Goal: Task Accomplishment & Management: Use online tool/utility

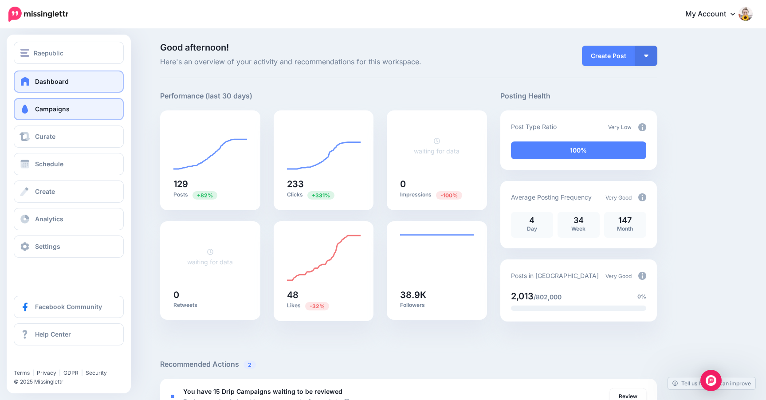
click at [37, 106] on span "Campaigns" at bounding box center [52, 109] width 35 height 8
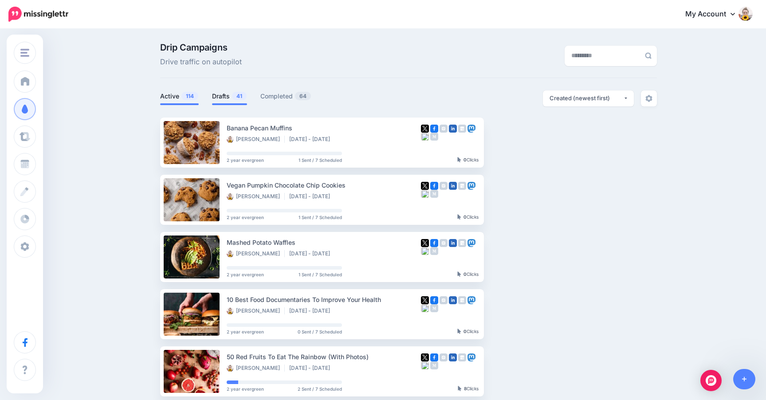
click at [228, 99] on link "Drafts 41" at bounding box center [229, 96] width 35 height 11
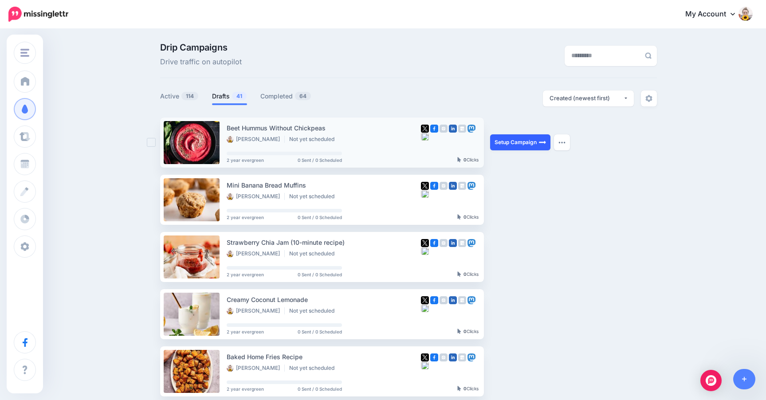
click at [510, 144] on link "Setup Campaign" at bounding box center [520, 142] width 60 height 16
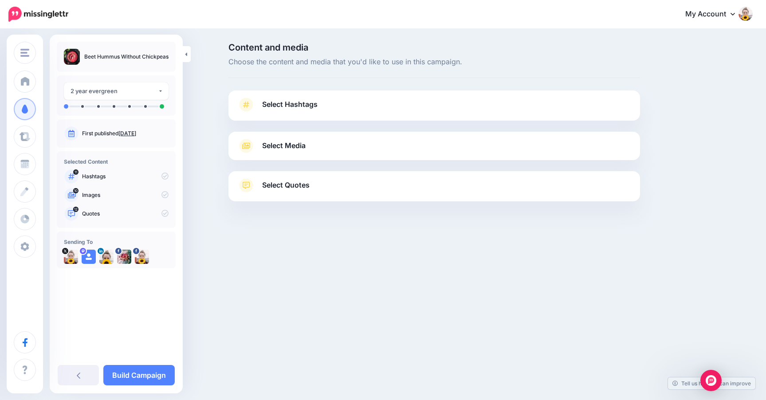
click at [306, 104] on span "Select Hashtags" at bounding box center [289, 104] width 55 height 12
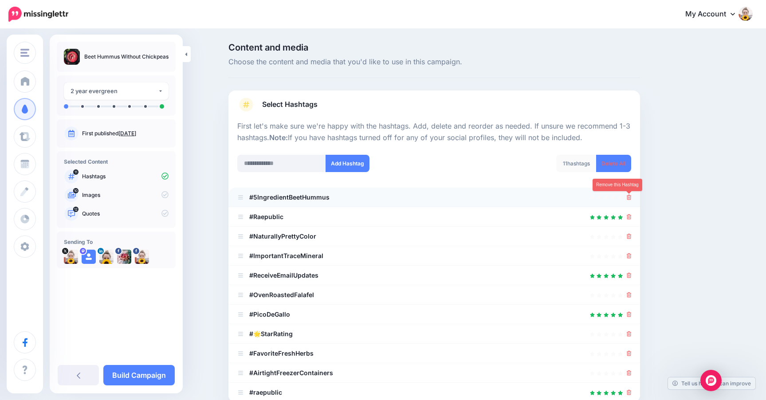
click at [629, 199] on icon at bounding box center [628, 197] width 5 height 5
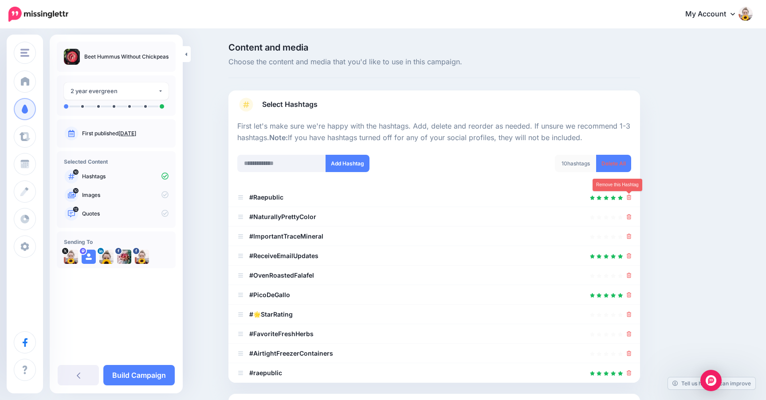
click at [629, 199] on icon at bounding box center [628, 197] width 5 height 5
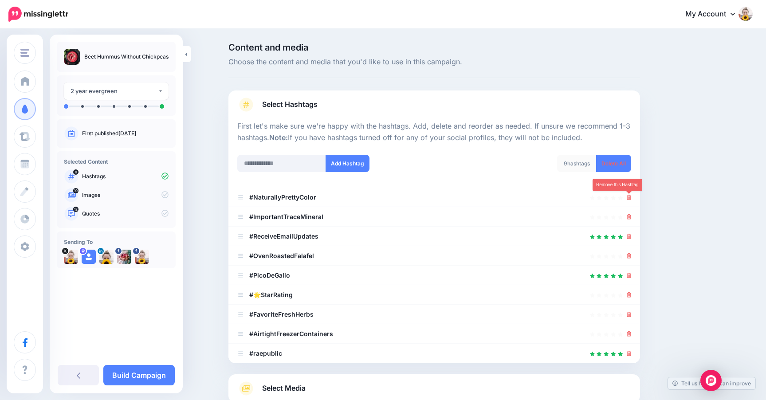
click at [629, 199] on icon at bounding box center [628, 197] width 5 height 5
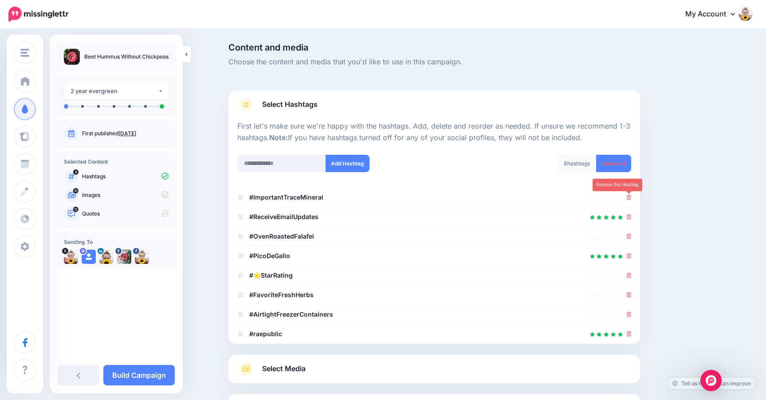
click at [629, 199] on icon at bounding box center [628, 197] width 5 height 5
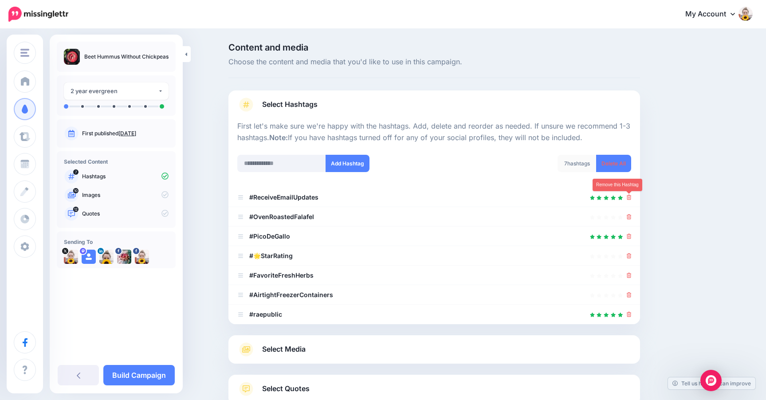
click at [629, 199] on icon at bounding box center [628, 197] width 5 height 5
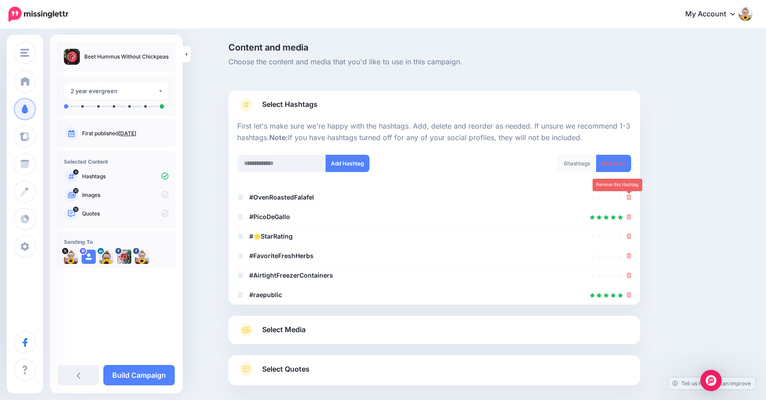
click at [629, 199] on icon at bounding box center [628, 197] width 5 height 5
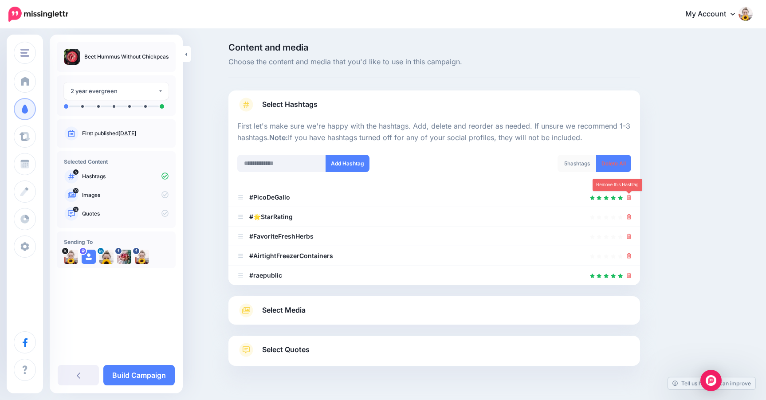
click at [629, 199] on icon at bounding box center [628, 197] width 5 height 5
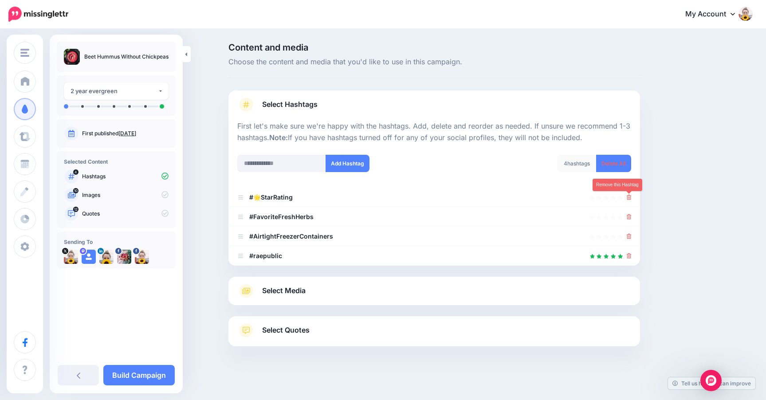
click at [629, 199] on icon at bounding box center [628, 197] width 5 height 5
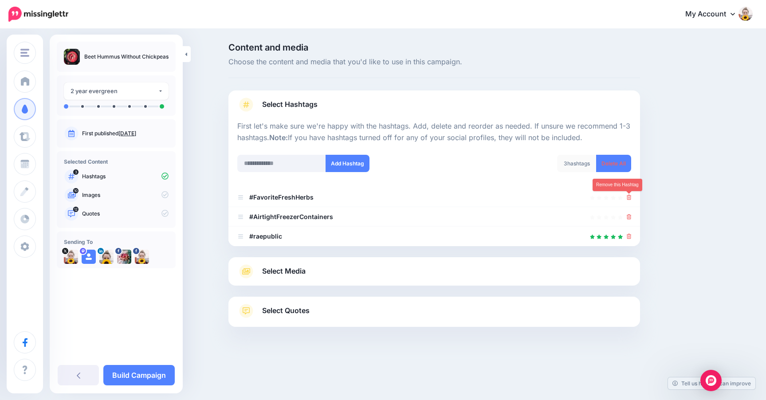
click at [629, 199] on icon at bounding box center [628, 197] width 5 height 5
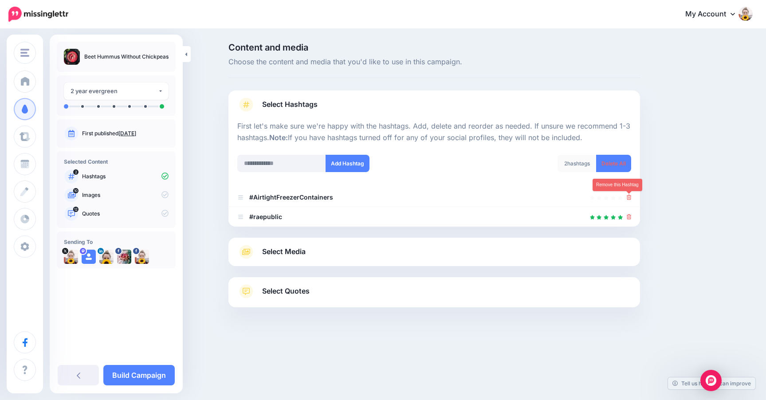
click at [629, 199] on icon at bounding box center [628, 197] width 5 height 5
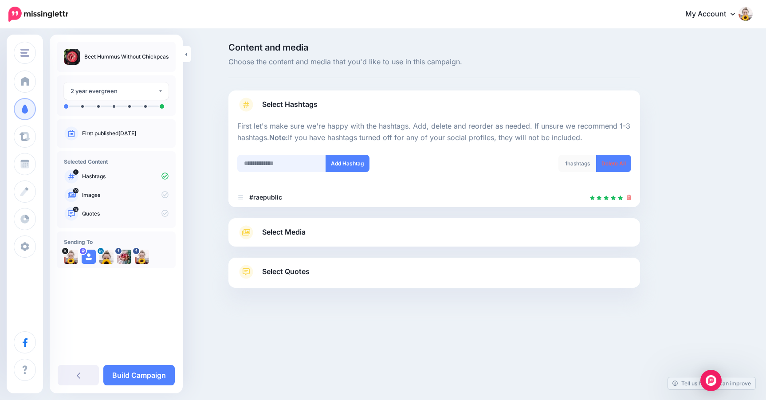
click at [294, 160] on input "text" at bounding box center [281, 163] width 89 height 17
type input "**********"
click at [357, 161] on button "Add Hashtag" at bounding box center [347, 163] width 44 height 17
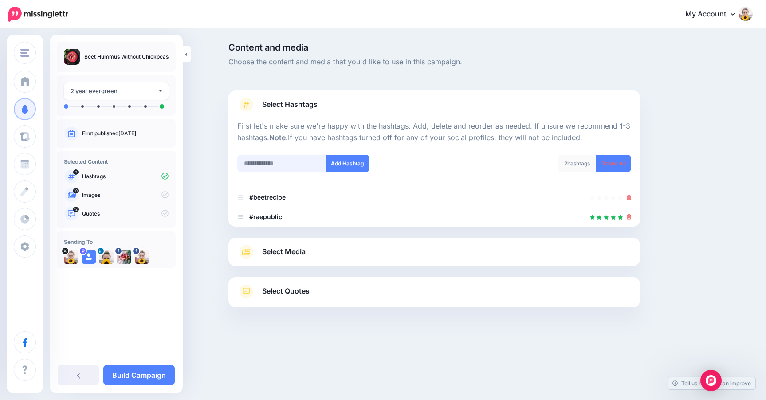
click at [270, 167] on input "text" at bounding box center [281, 163] width 89 height 17
type input "**********"
click at [346, 159] on button "Add Hashtag" at bounding box center [347, 163] width 44 height 17
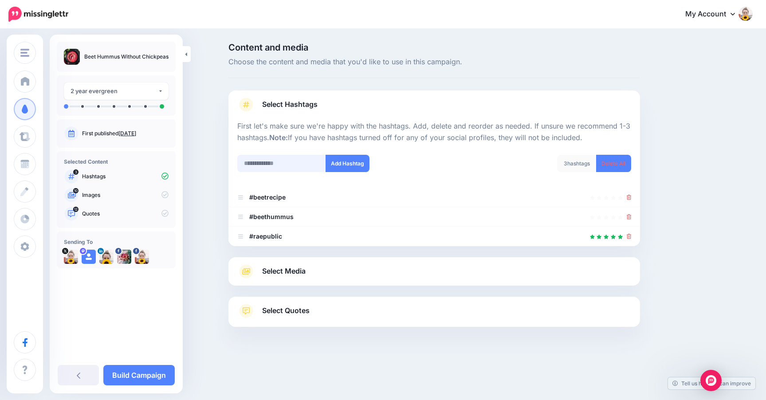
click at [278, 167] on input "text" at bounding box center [281, 163] width 89 height 17
type input "**********"
click at [343, 166] on button "Add Hashtag" at bounding box center [347, 163] width 44 height 17
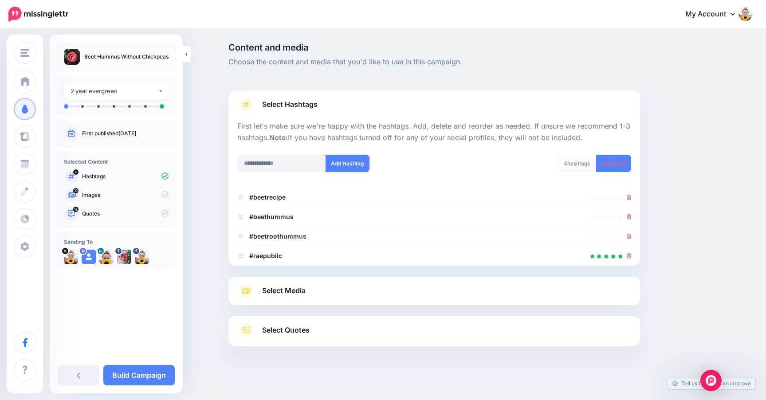
scroll to position [4, 0]
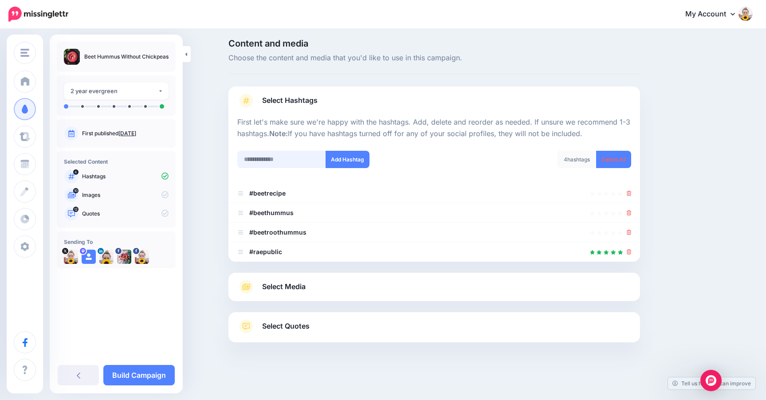
click at [287, 161] on input "text" at bounding box center [281, 159] width 89 height 17
type input "*********"
click at [348, 161] on button "Add Hashtag" at bounding box center [347, 159] width 44 height 17
click at [294, 159] on input "text" at bounding box center [281, 159] width 89 height 17
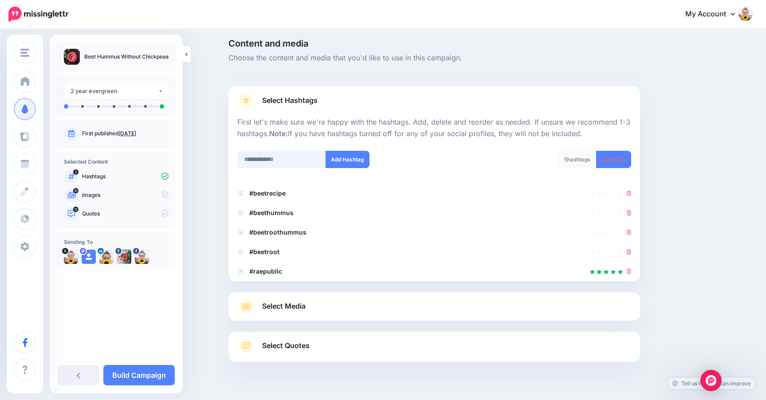
scroll to position [23, 0]
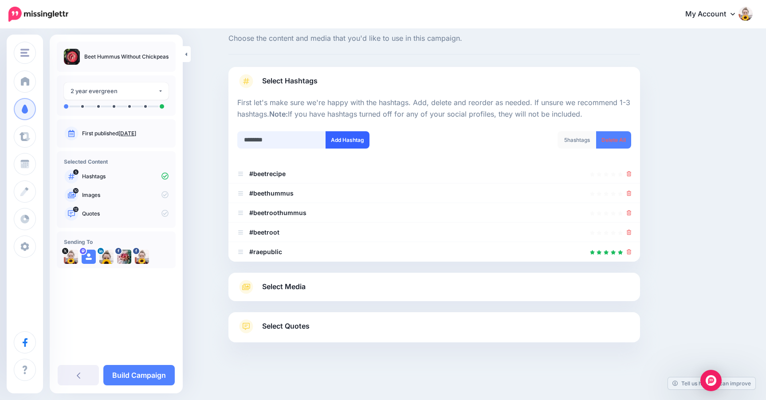
type input "********"
click at [344, 137] on button "Add Hashtag" at bounding box center [347, 139] width 44 height 17
click at [278, 139] on input "text" at bounding box center [281, 139] width 89 height 17
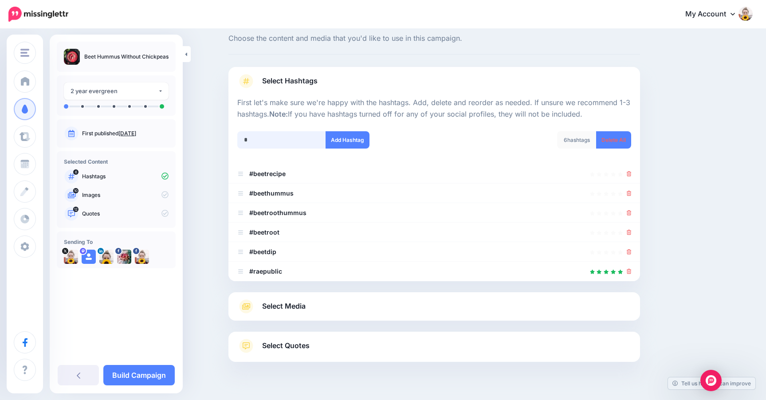
scroll to position [43, 0]
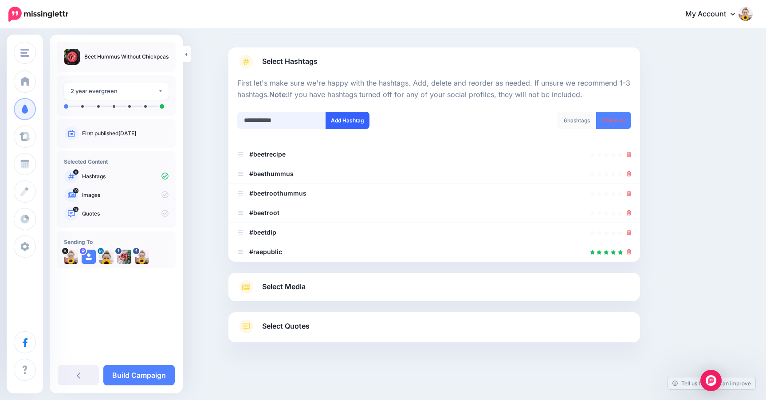
type input "**********"
click at [349, 115] on button "Add Hashtag" at bounding box center [347, 120] width 44 height 17
click at [298, 286] on div "Select Hashtags First let's make sure we're happy with the hashtags. Add, delet…" at bounding box center [433, 194] width 411 height 295
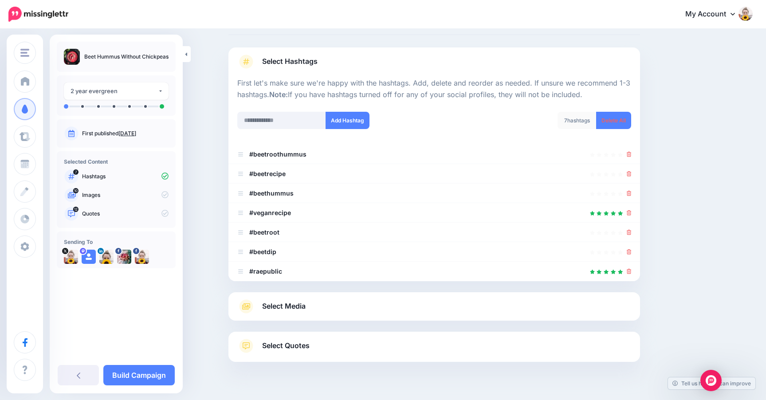
scroll to position [63, 0]
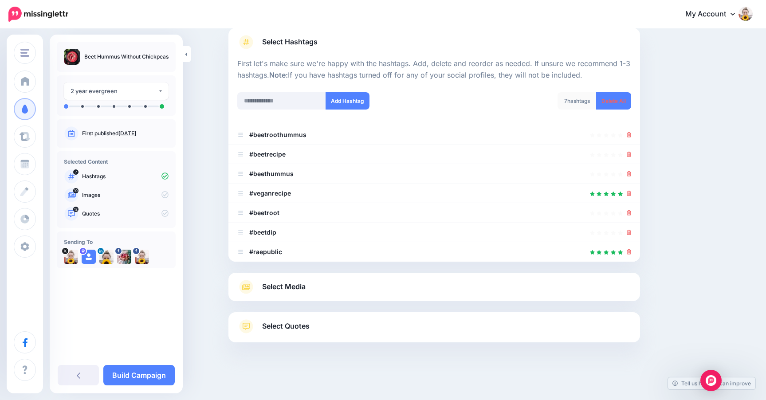
click at [298, 286] on span "Select Media" at bounding box center [283, 287] width 43 height 12
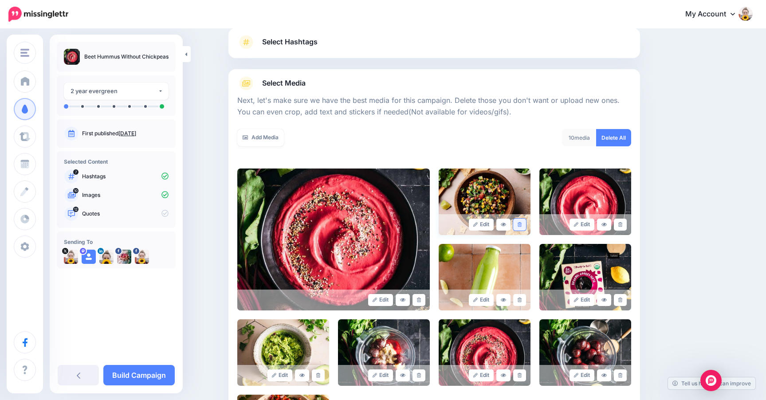
click at [517, 226] on icon at bounding box center [519, 224] width 4 height 5
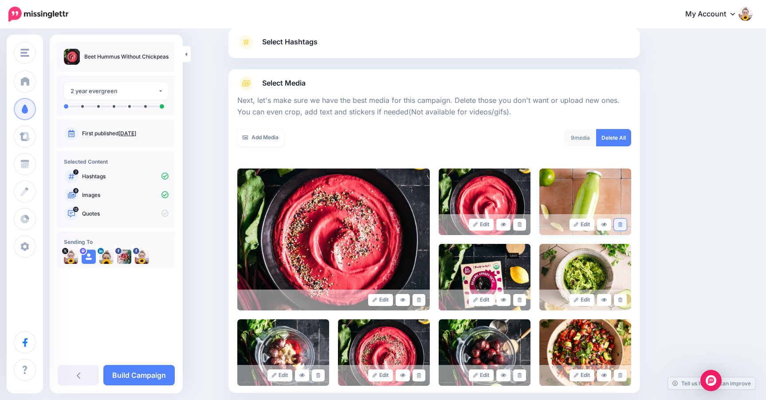
click at [621, 223] on icon at bounding box center [620, 224] width 4 height 5
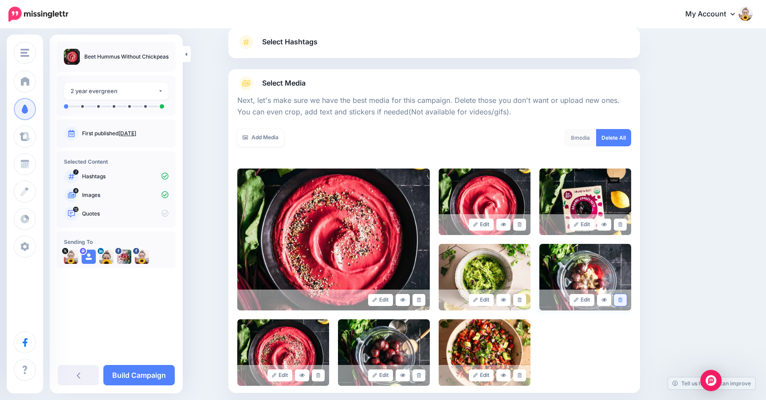
click at [619, 294] on link at bounding box center [620, 300] width 13 height 12
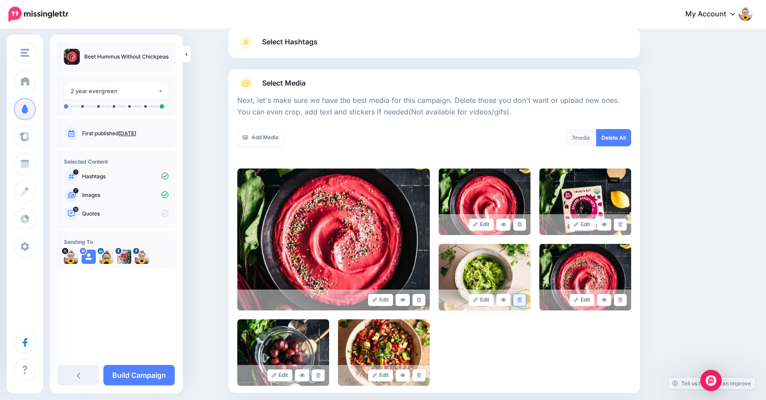
click at [518, 301] on icon at bounding box center [519, 300] width 4 height 5
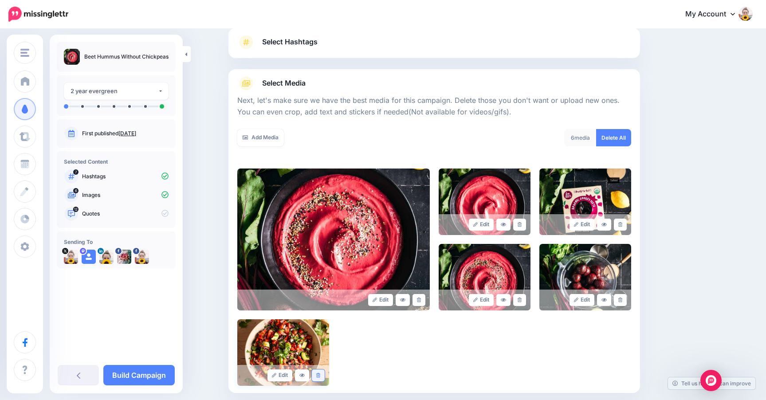
click at [317, 375] on icon at bounding box center [318, 375] width 4 height 5
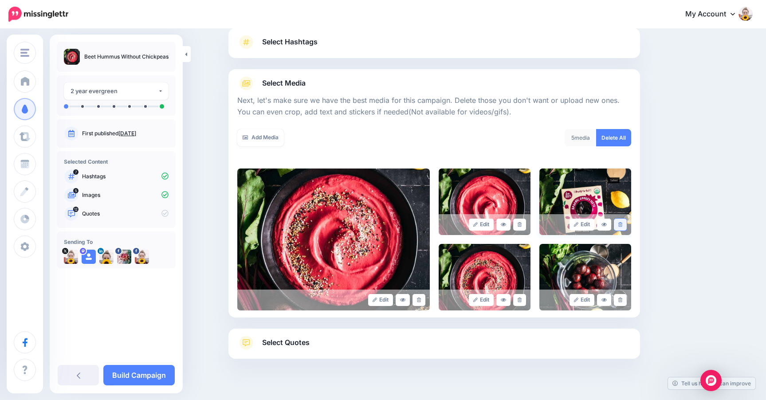
click at [621, 225] on icon at bounding box center [620, 224] width 4 height 5
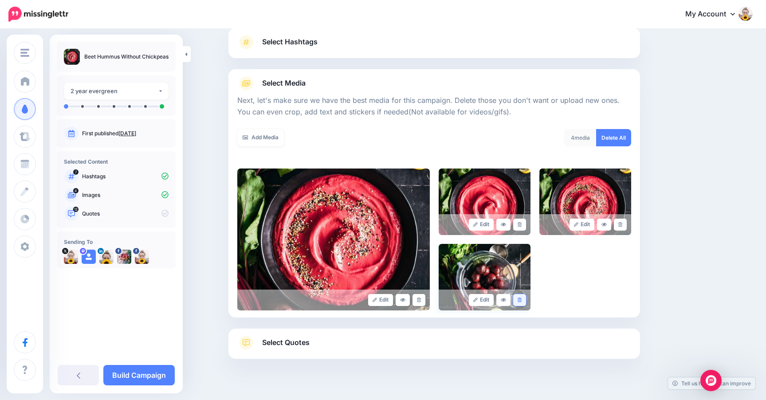
click at [519, 300] on icon at bounding box center [519, 300] width 4 height 5
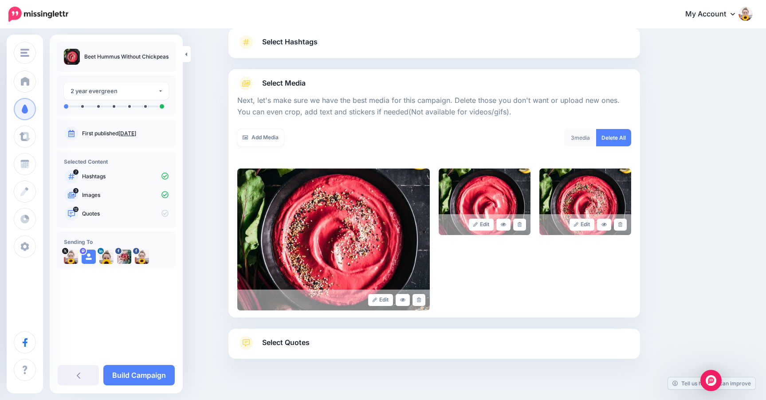
click at [292, 344] on span "Select Quotes" at bounding box center [285, 343] width 47 height 12
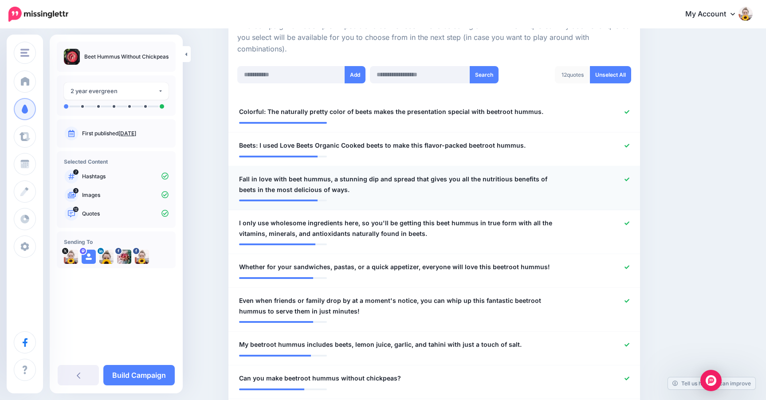
scroll to position [215, 0]
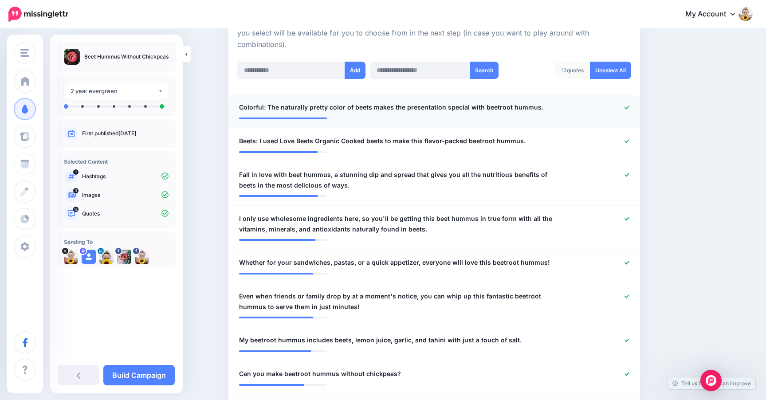
click at [627, 105] on icon at bounding box center [626, 107] width 5 height 5
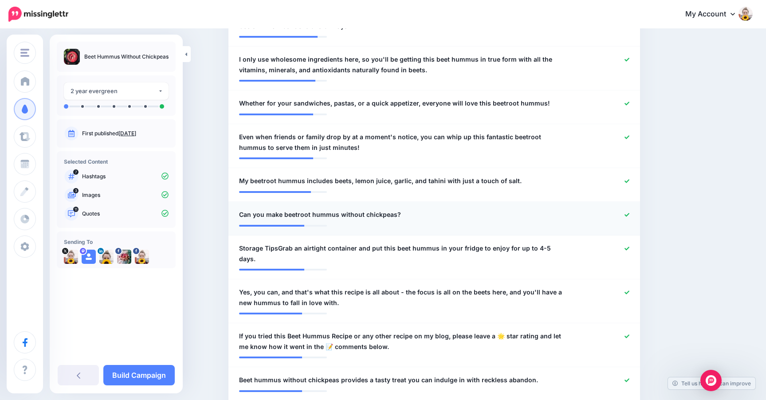
scroll to position [384, 0]
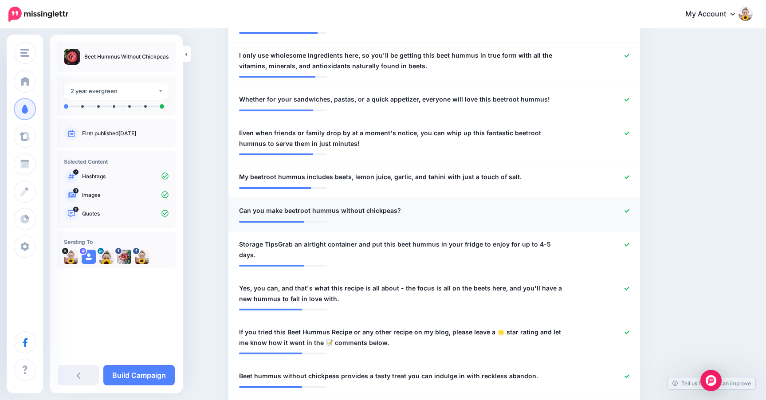
click at [625, 209] on icon at bounding box center [626, 211] width 5 height 4
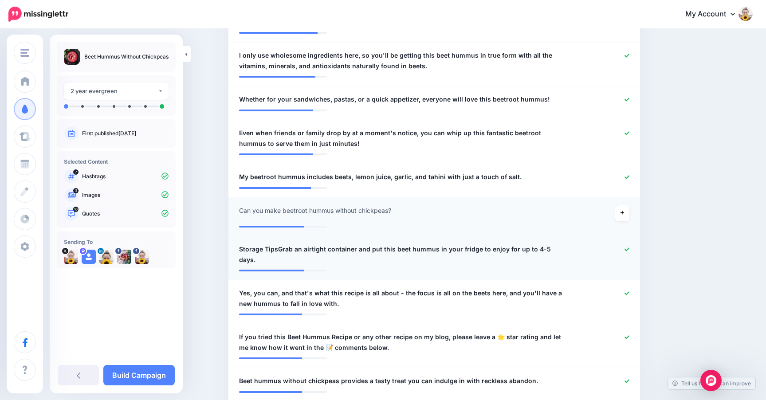
click at [629, 247] on icon at bounding box center [626, 249] width 5 height 5
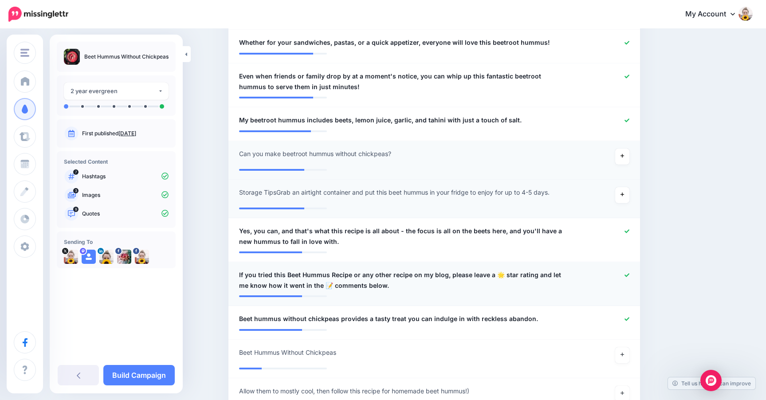
scroll to position [446, 0]
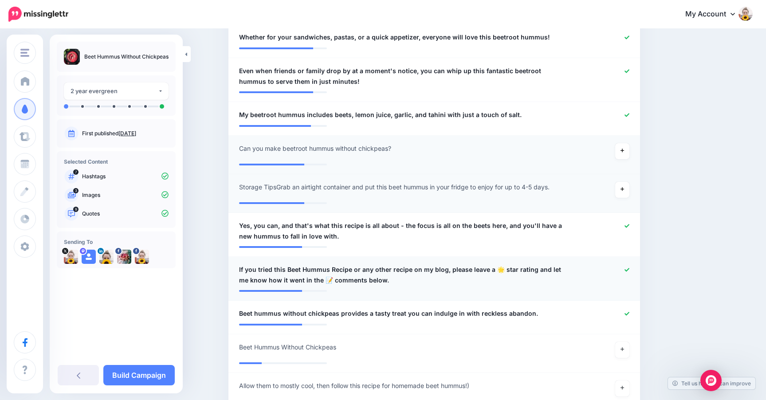
click at [626, 267] on icon at bounding box center [626, 269] width 5 height 5
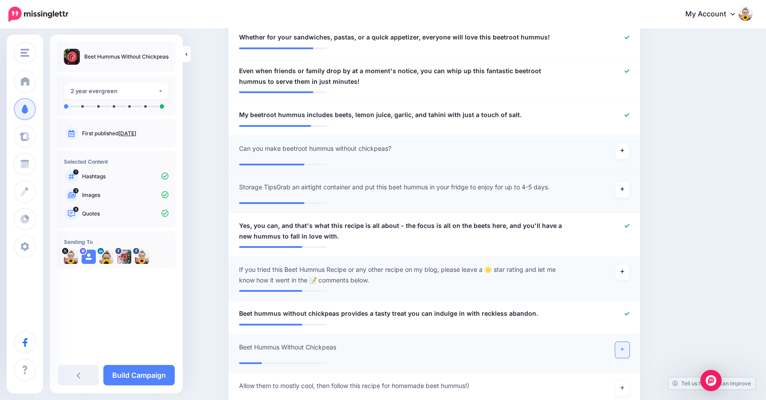
click at [623, 344] on link at bounding box center [622, 350] width 14 height 16
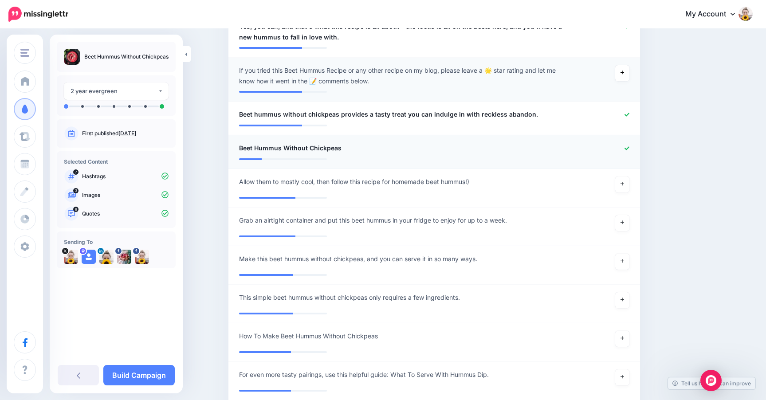
scroll to position [667, 0]
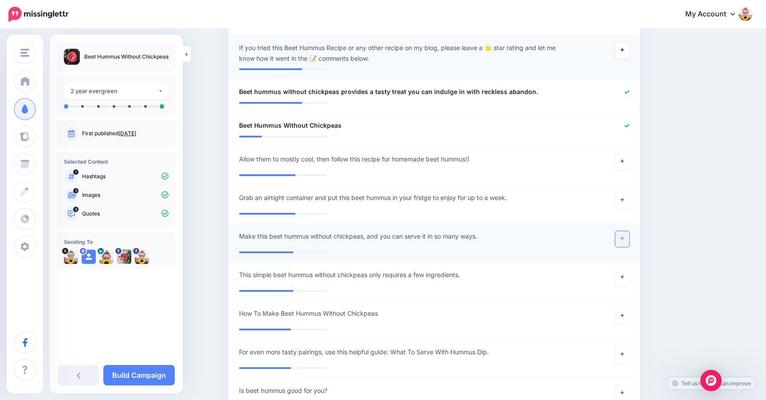
click at [623, 236] on icon at bounding box center [622, 238] width 4 height 5
click at [623, 275] on link at bounding box center [622, 278] width 14 height 16
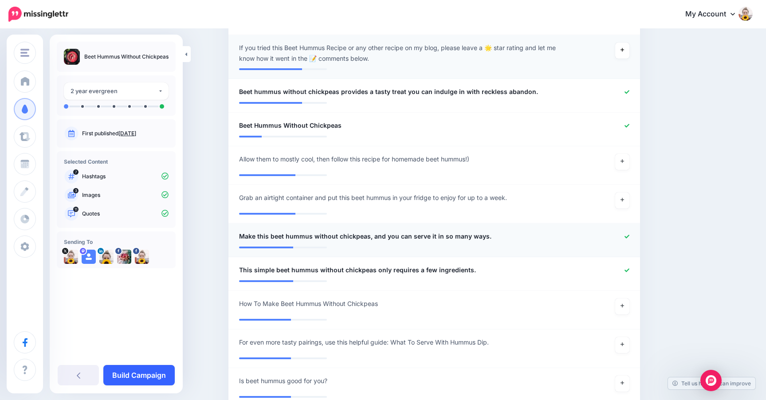
click at [143, 373] on link "Build Campaign" at bounding box center [138, 375] width 71 height 20
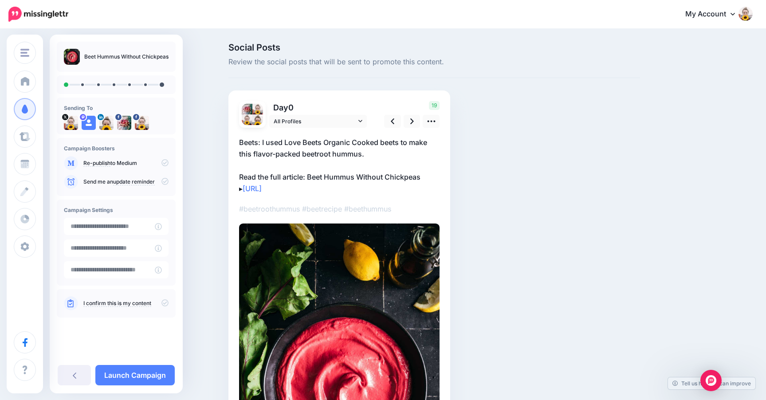
click at [264, 140] on p "Beets: I used Love Beets Organic Cooked beets to make this flavor-packed beetro…" at bounding box center [339, 166] width 200 height 58
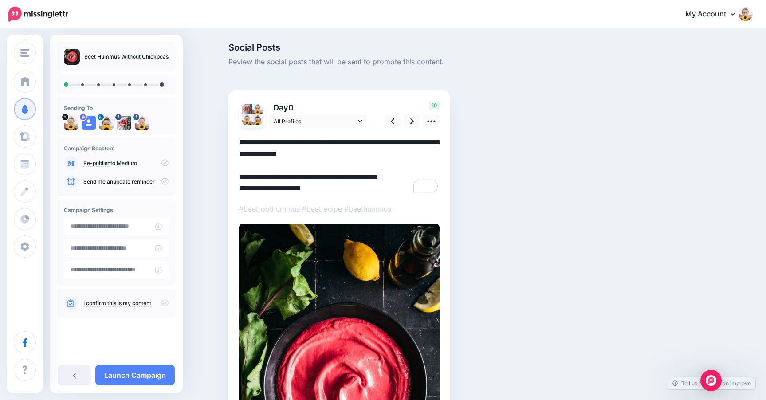
click at [262, 143] on textarea "**********" at bounding box center [339, 166] width 200 height 58
drag, startPoint x: 261, startPoint y: 144, endPoint x: 219, endPoint y: 144, distance: 42.1
click at [219, 144] on div "Social Posts Review the social posts that will be sent to promote this content.…" at bounding box center [383, 302] width 766 height 545
click at [262, 143] on textarea "**********" at bounding box center [339, 166] width 200 height 58
drag, startPoint x: 262, startPoint y: 144, endPoint x: 232, endPoint y: 144, distance: 29.3
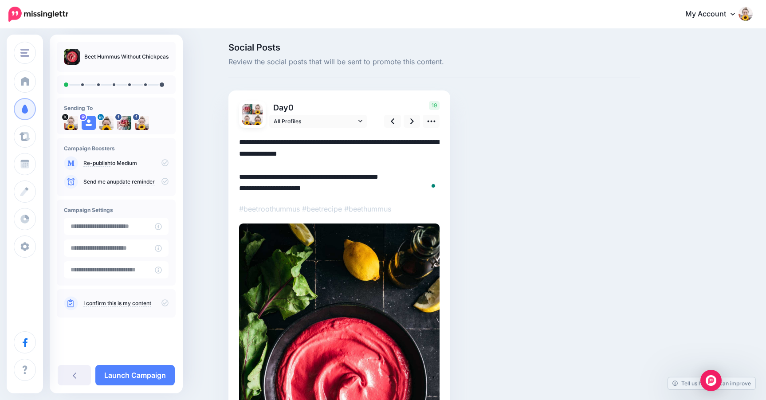
click at [232, 144] on div "Day 0 All Profiles 19" at bounding box center [339, 312] width 222 height 444
click at [262, 145] on textarea "**********" at bounding box center [339, 166] width 200 height 58
click at [287, 140] on textarea "**********" at bounding box center [339, 166] width 200 height 58
type textarea "**********"
click at [411, 117] on icon at bounding box center [412, 121] width 4 height 9
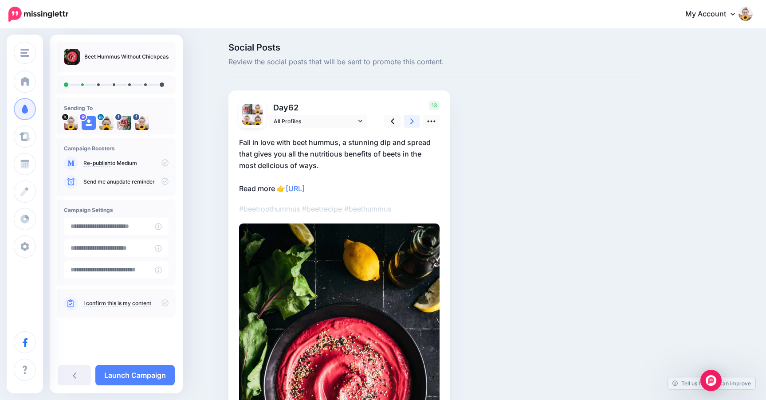
click at [411, 117] on icon at bounding box center [412, 121] width 4 height 9
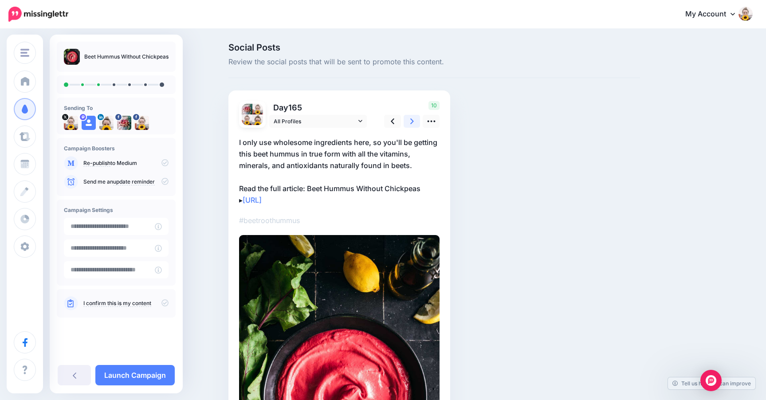
click at [410, 119] on icon at bounding box center [412, 121] width 4 height 9
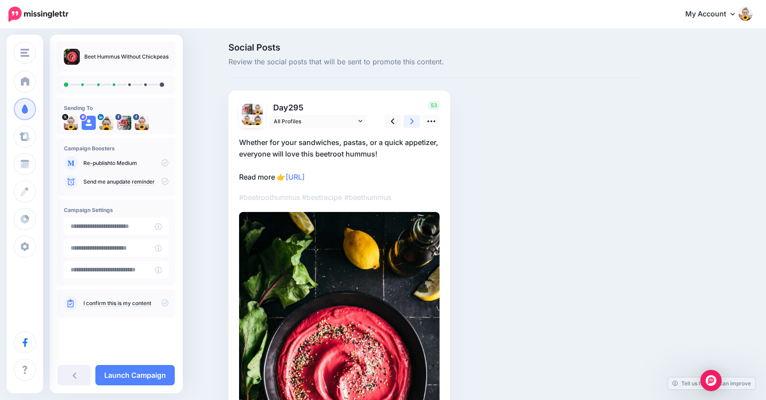
click at [410, 119] on icon at bounding box center [412, 121] width 4 height 9
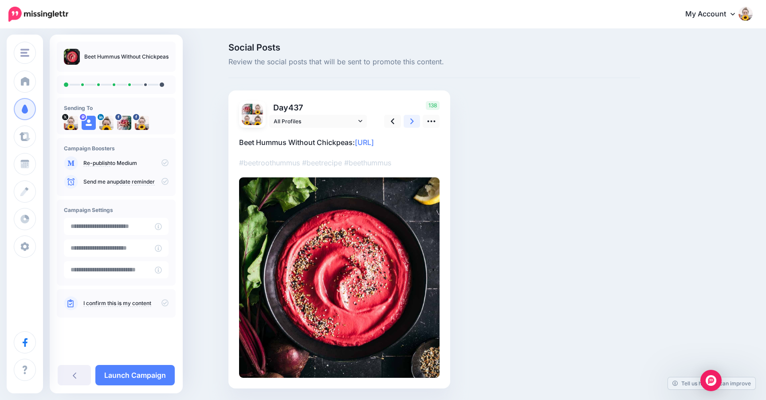
click at [410, 119] on icon at bounding box center [412, 121] width 4 height 9
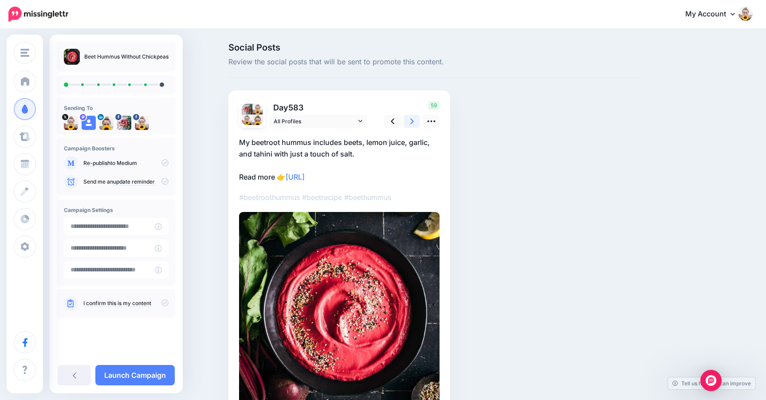
click at [410, 119] on icon at bounding box center [412, 121] width 4 height 9
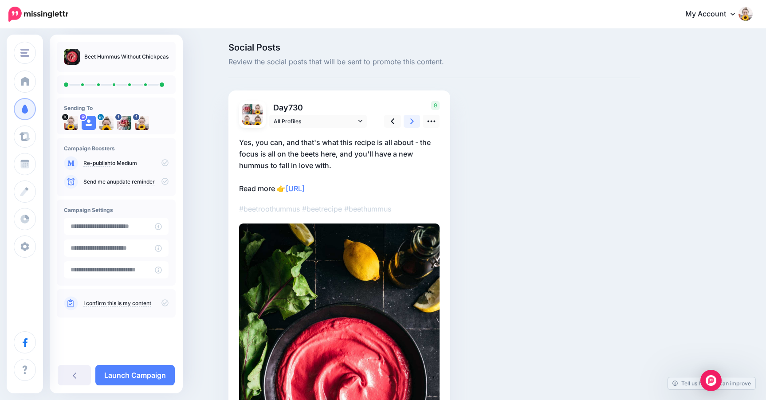
click at [410, 119] on icon at bounding box center [412, 121] width 4 height 9
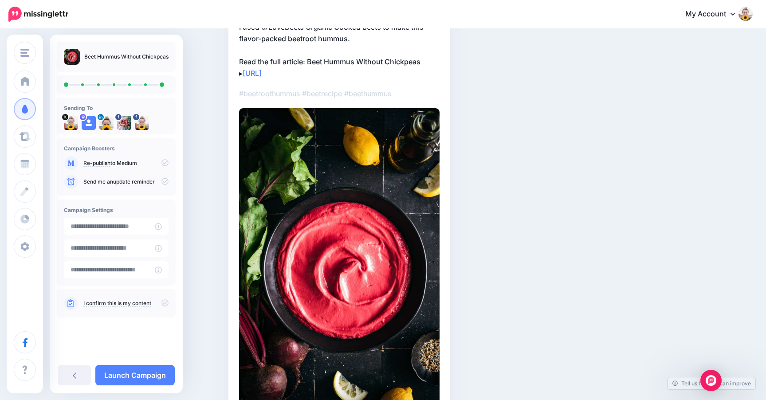
scroll to position [175, 0]
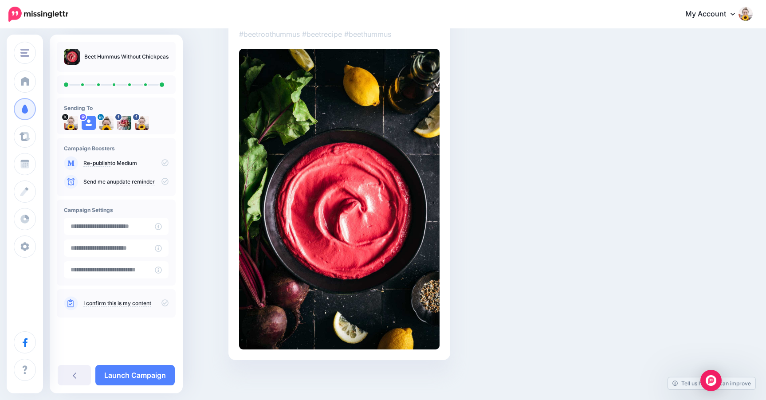
click at [92, 305] on link "I confirm this is my content" at bounding box center [117, 303] width 68 height 7
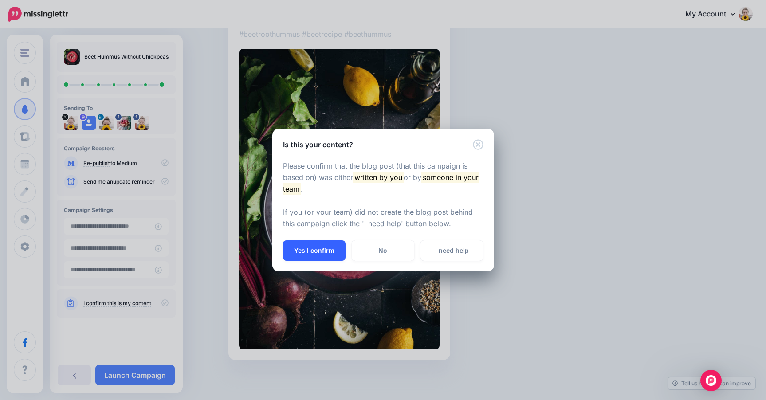
click at [324, 250] on button "Yes I confirm" at bounding box center [314, 250] width 63 height 20
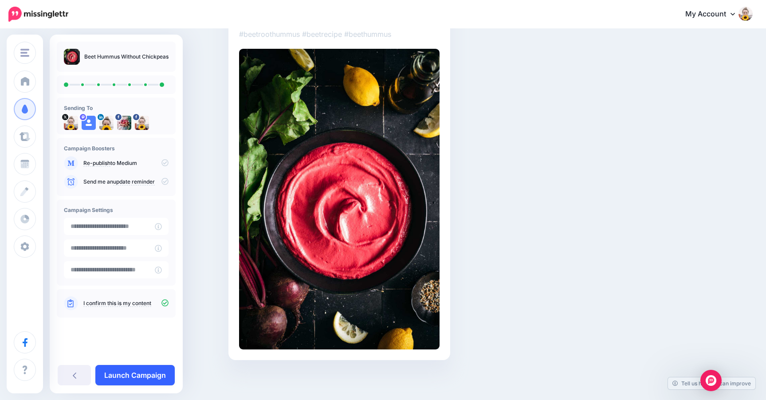
click at [153, 373] on link "Launch Campaign" at bounding box center [134, 375] width 79 height 20
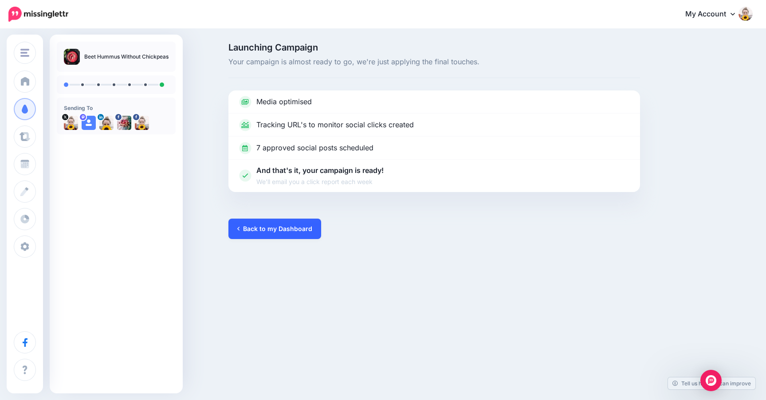
click at [262, 225] on link "Back to my Dashboard" at bounding box center [274, 229] width 93 height 20
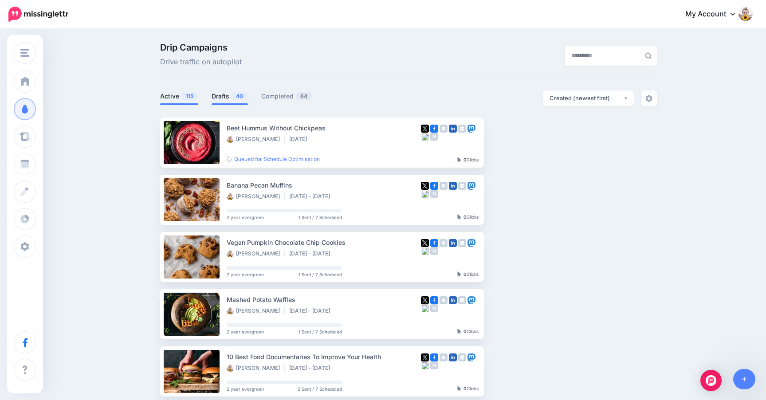
click at [221, 94] on link "Drafts 40" at bounding box center [229, 96] width 36 height 11
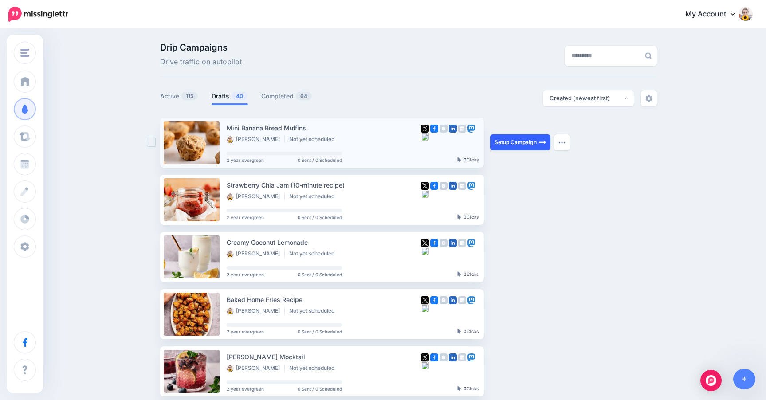
click at [506, 143] on link "Setup Campaign" at bounding box center [520, 142] width 60 height 16
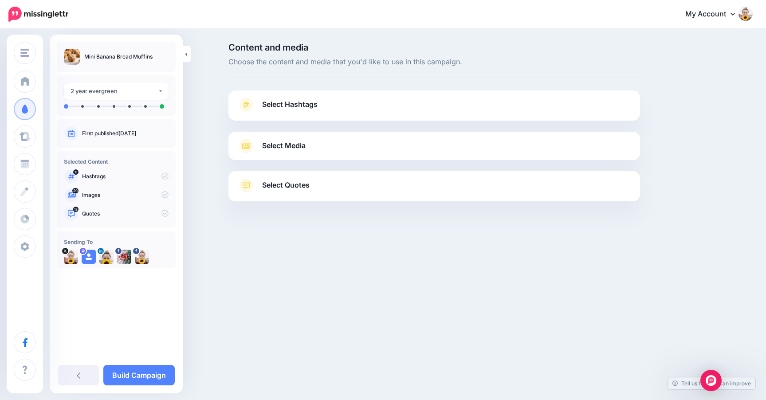
click at [274, 108] on span "Select Hashtags" at bounding box center [289, 104] width 55 height 12
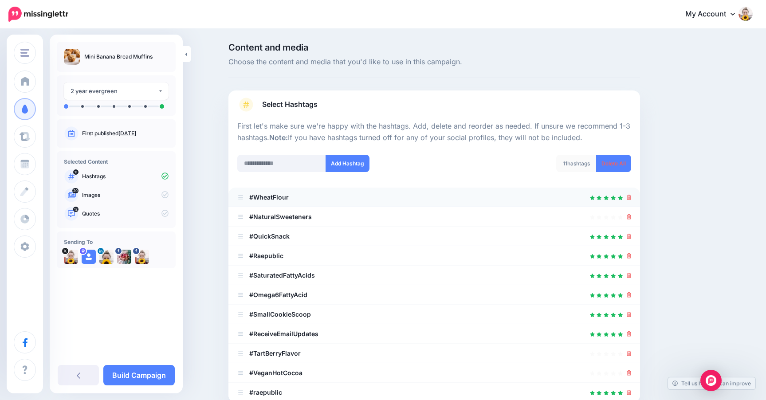
click at [627, 198] on icon at bounding box center [628, 197] width 5 height 5
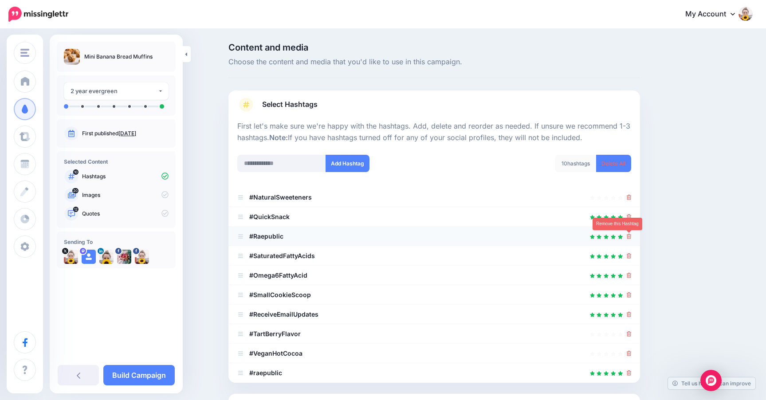
click at [626, 236] on icon at bounding box center [628, 236] width 5 height 5
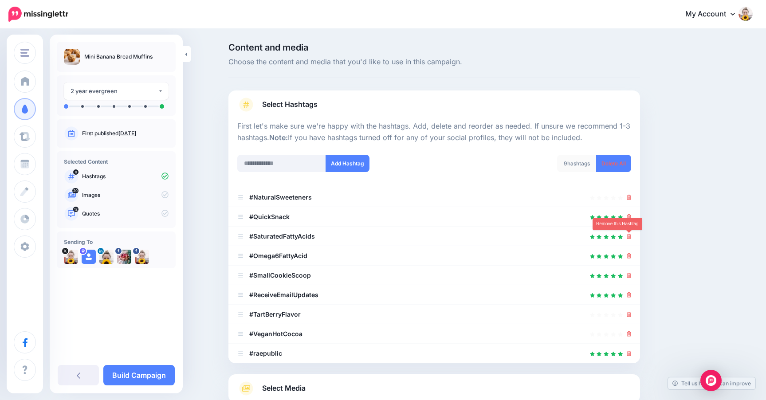
click at [626, 236] on icon at bounding box center [628, 236] width 5 height 5
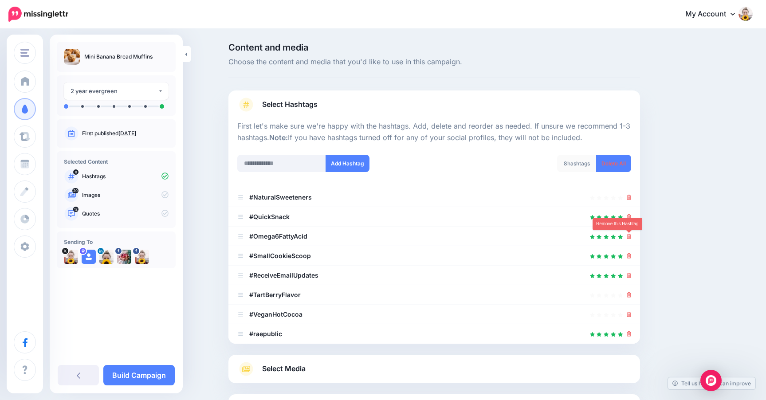
click at [626, 236] on icon at bounding box center [628, 236] width 5 height 5
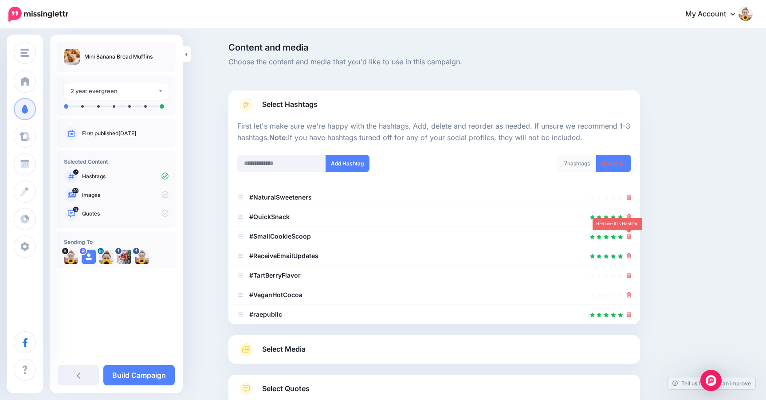
click at [626, 236] on icon at bounding box center [628, 236] width 5 height 5
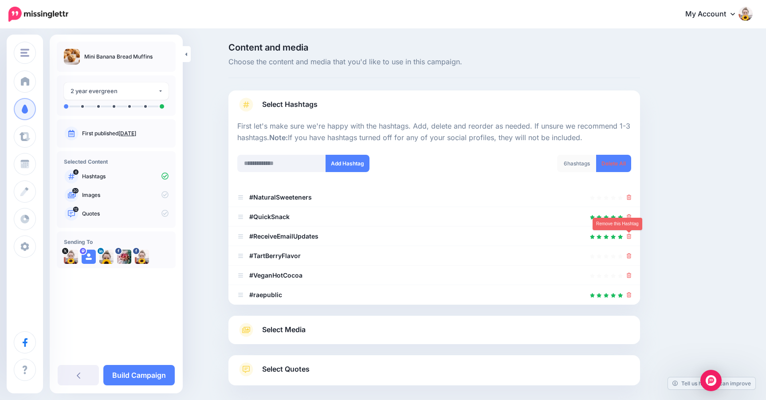
click at [626, 236] on icon at bounding box center [628, 236] width 5 height 5
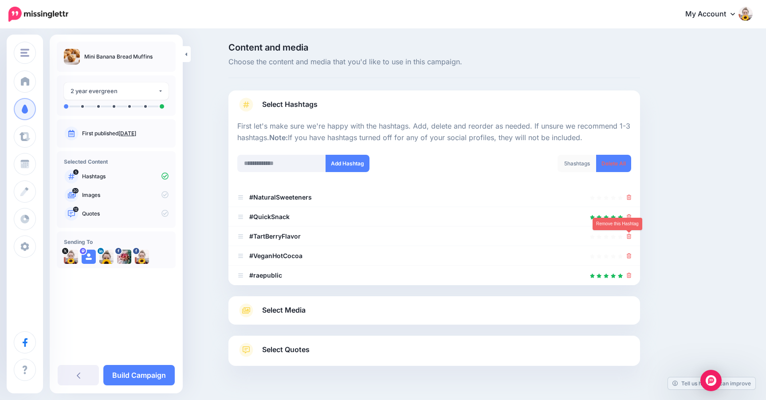
click at [626, 236] on icon at bounding box center [628, 236] width 5 height 5
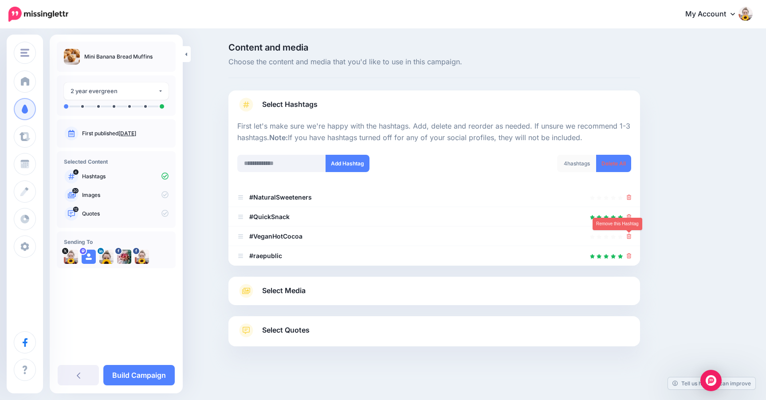
click at [626, 236] on icon at bounding box center [628, 236] width 5 height 5
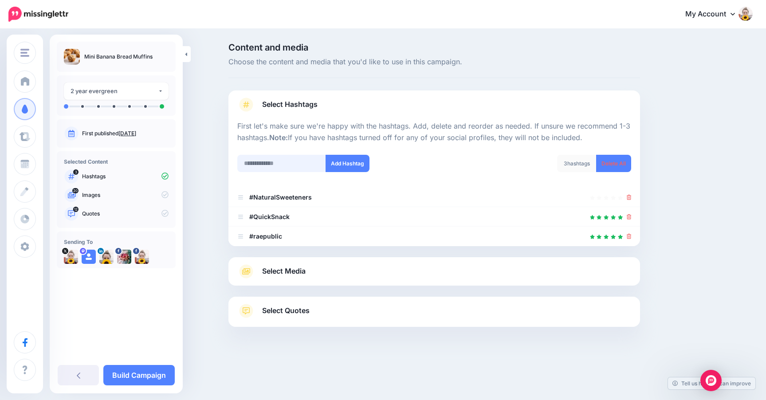
click at [282, 163] on input "text" at bounding box center [281, 163] width 89 height 17
type input "**********"
click at [356, 161] on button "Add Hashtag" at bounding box center [347, 163] width 44 height 17
click at [272, 164] on input "text" at bounding box center [281, 163] width 89 height 17
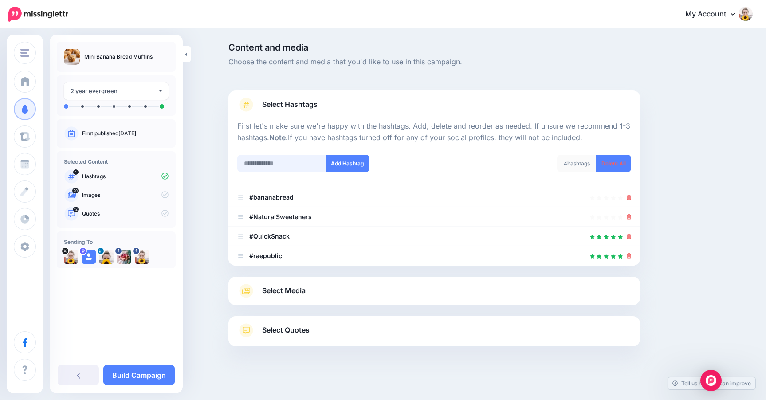
scroll to position [4, 0]
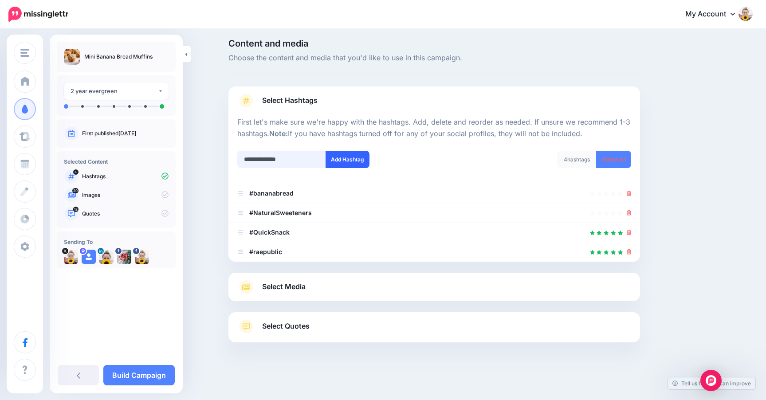
type input "**********"
click at [351, 159] on button "Add Hashtag" at bounding box center [347, 159] width 44 height 17
click at [263, 157] on input "text" at bounding box center [281, 159] width 89 height 17
type input "*"
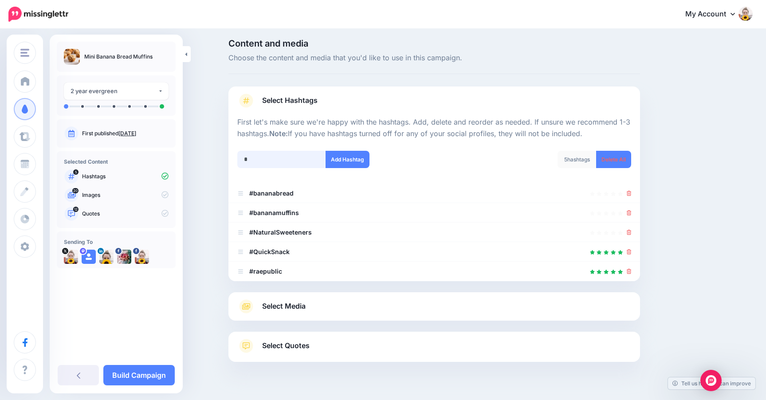
scroll to position [23, 0]
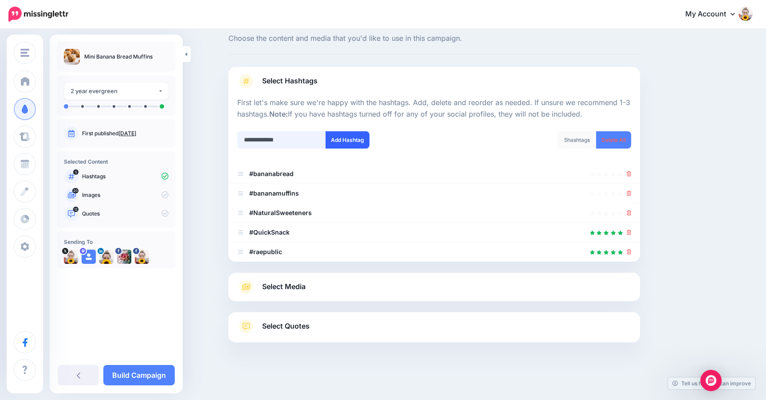
type input "**********"
click at [349, 141] on button "Add Hashtag" at bounding box center [347, 139] width 44 height 17
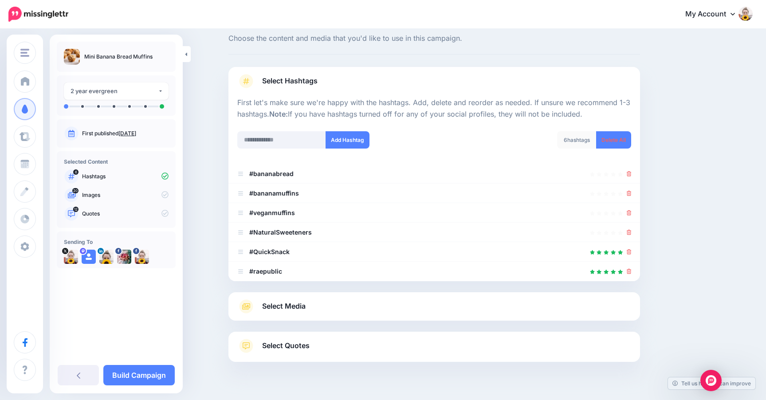
scroll to position [43, 0]
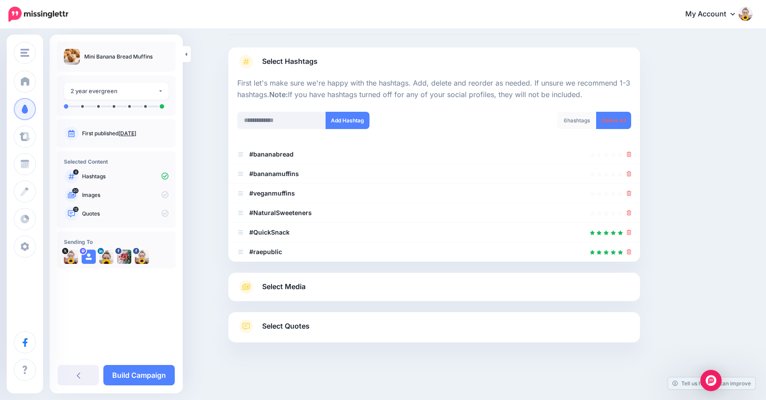
click at [295, 139] on div "Add Hashtag" at bounding box center [333, 126] width 204 height 28
click at [283, 121] on input "text" at bounding box center [281, 120] width 89 height 17
type input "**********"
click at [341, 117] on button "Add Hashtag" at bounding box center [347, 120] width 44 height 17
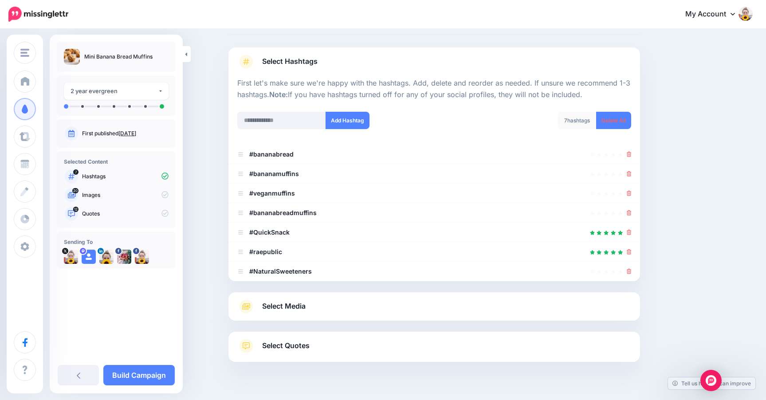
scroll to position [63, 0]
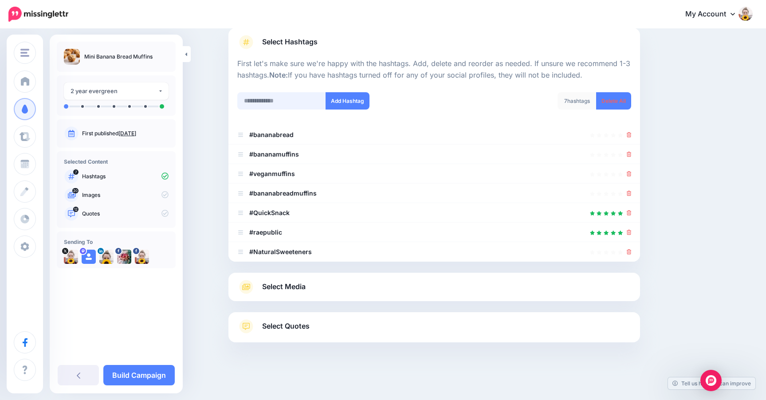
click at [287, 102] on input "text" at bounding box center [281, 100] width 89 height 17
type input "**********"
click at [354, 102] on button "Add Hashtag" at bounding box center [347, 100] width 44 height 17
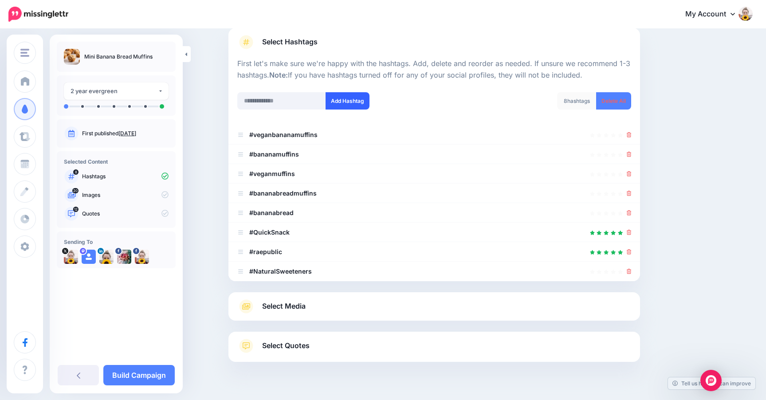
scroll to position [82, 0]
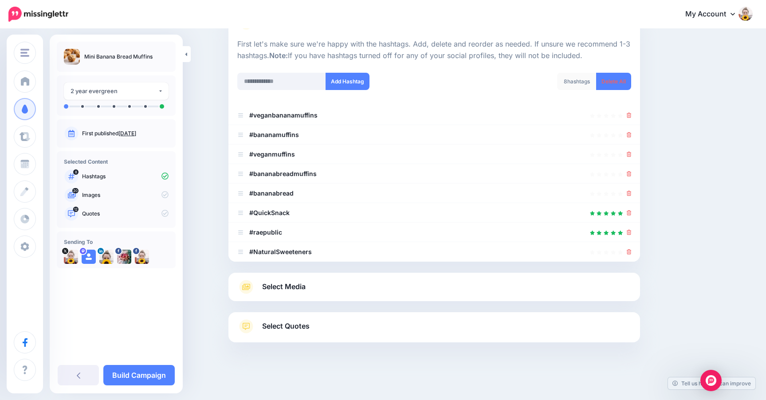
click at [298, 288] on span "Select Media" at bounding box center [283, 287] width 43 height 12
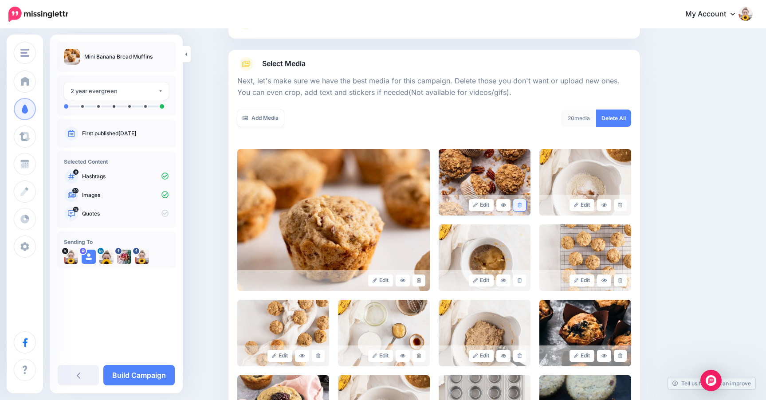
click at [517, 205] on link at bounding box center [519, 205] width 13 height 12
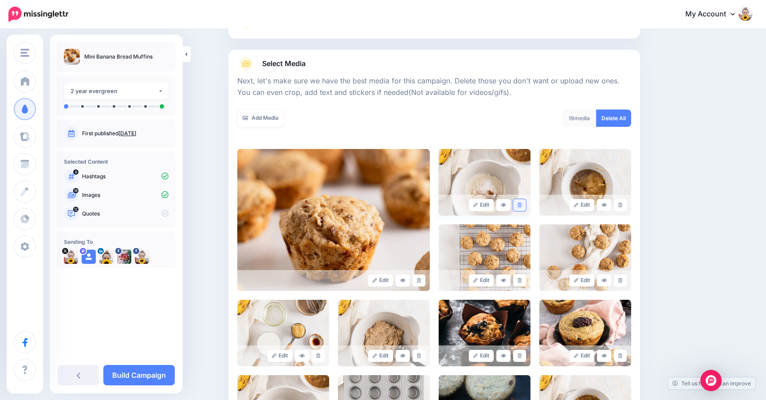
click at [521, 209] on link at bounding box center [519, 205] width 13 height 12
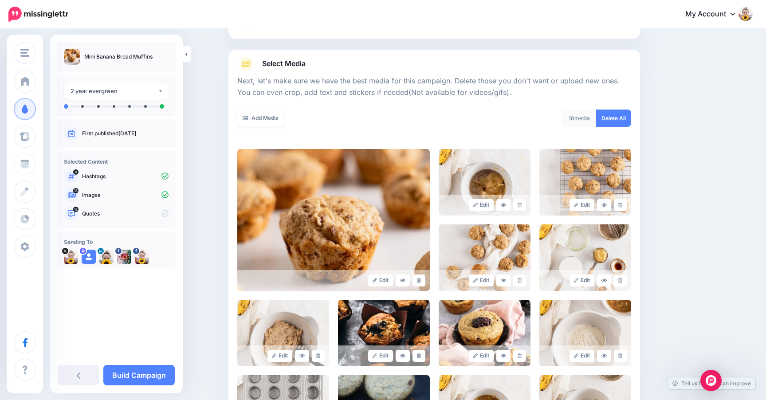
click at [521, 209] on link at bounding box center [519, 205] width 13 height 12
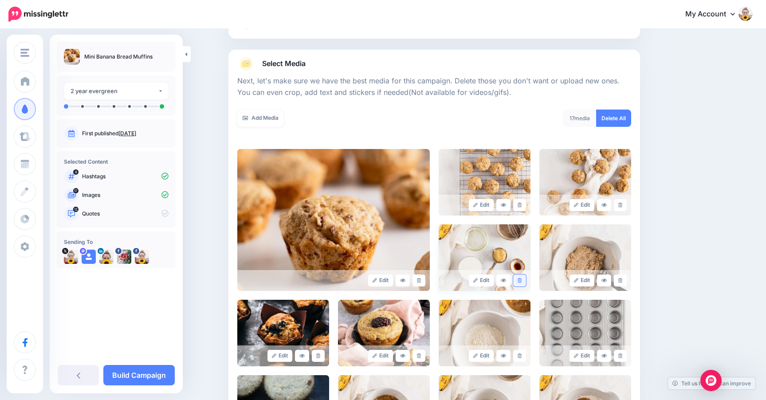
click at [519, 277] on link at bounding box center [519, 280] width 13 height 12
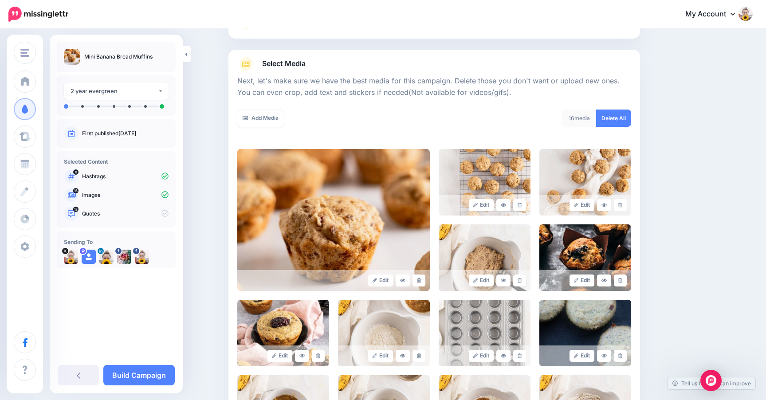
click at [519, 277] on link at bounding box center [519, 280] width 13 height 12
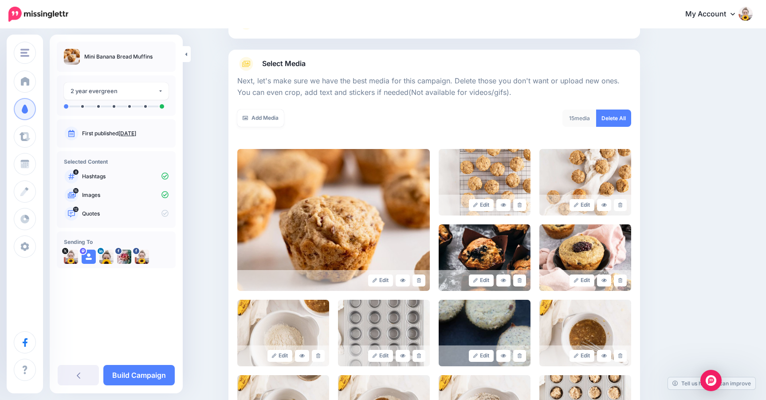
click at [519, 277] on link at bounding box center [519, 280] width 13 height 12
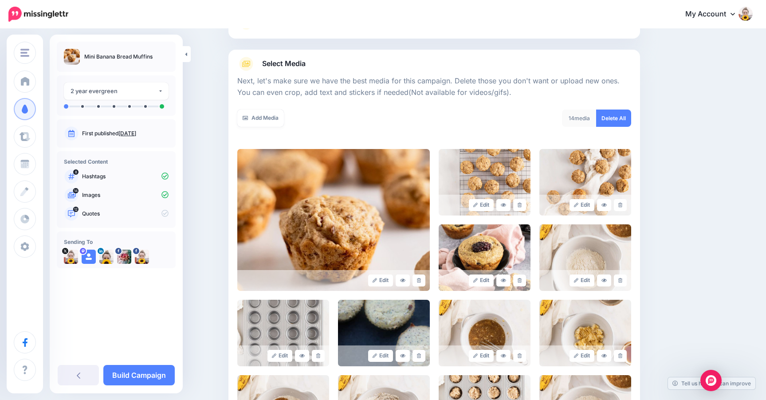
click at [519, 277] on link at bounding box center [519, 280] width 13 height 12
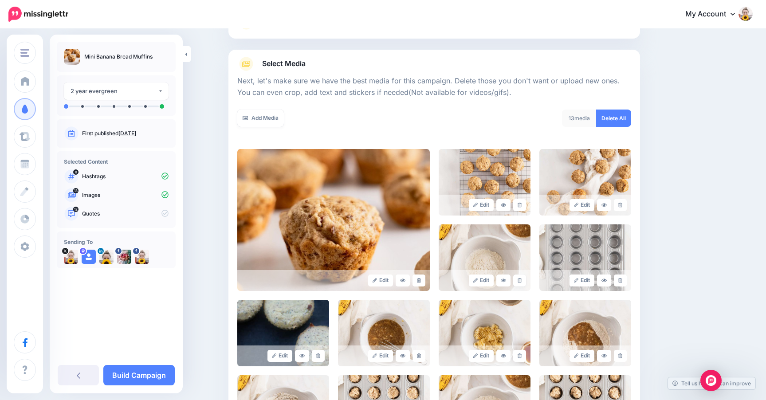
click at [519, 277] on link at bounding box center [519, 280] width 13 height 12
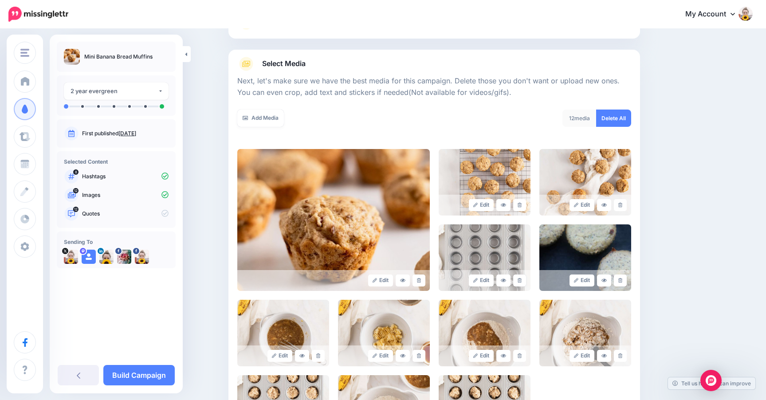
click at [519, 277] on link at bounding box center [519, 280] width 13 height 12
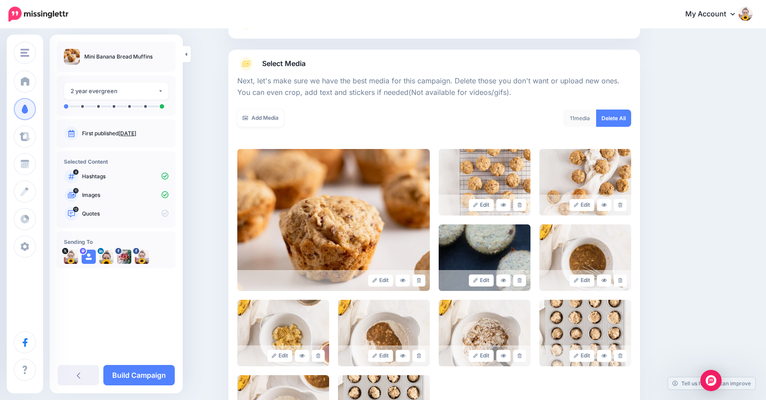
click at [519, 277] on link at bounding box center [519, 280] width 13 height 12
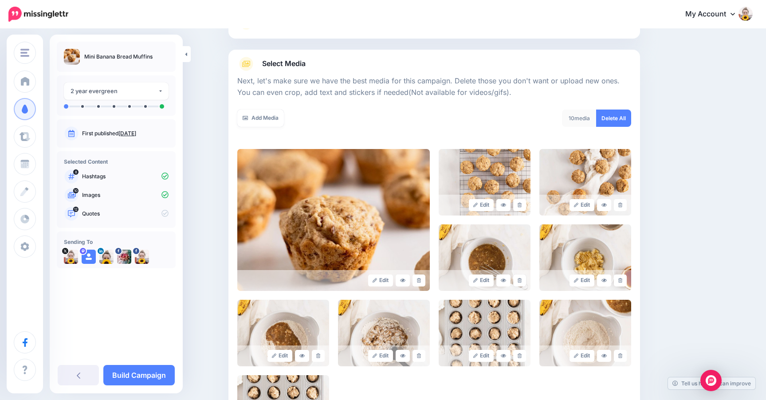
click at [519, 277] on link at bounding box center [519, 280] width 13 height 12
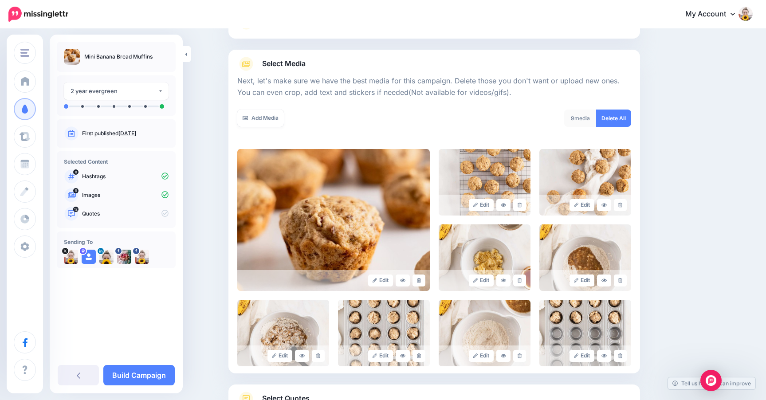
click at [519, 277] on link at bounding box center [519, 280] width 13 height 12
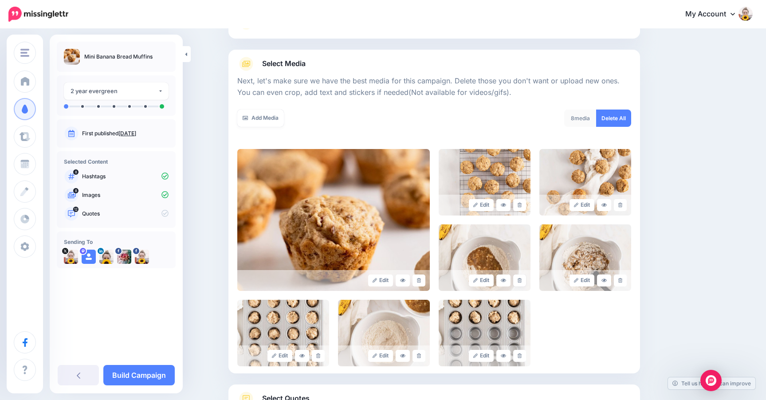
click at [519, 277] on link at bounding box center [519, 280] width 13 height 12
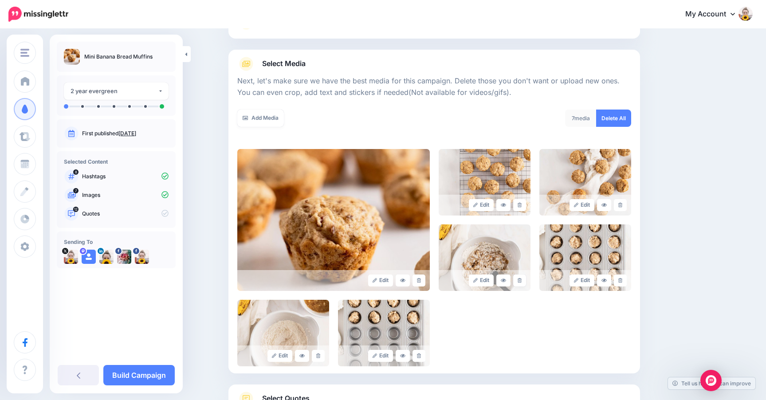
click at [519, 277] on link at bounding box center [519, 280] width 13 height 12
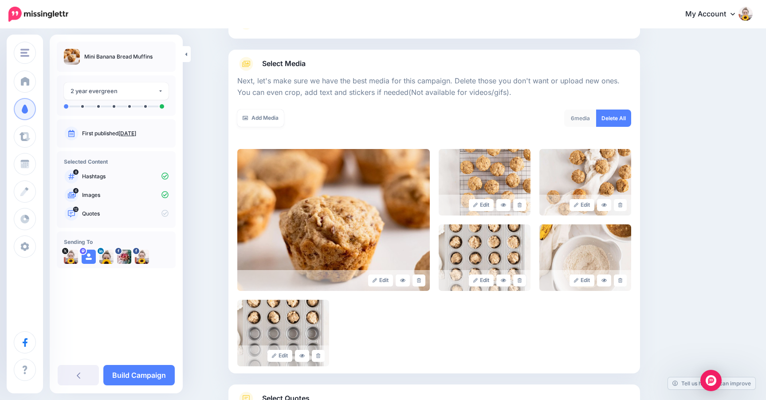
click at [519, 277] on link at bounding box center [519, 280] width 13 height 12
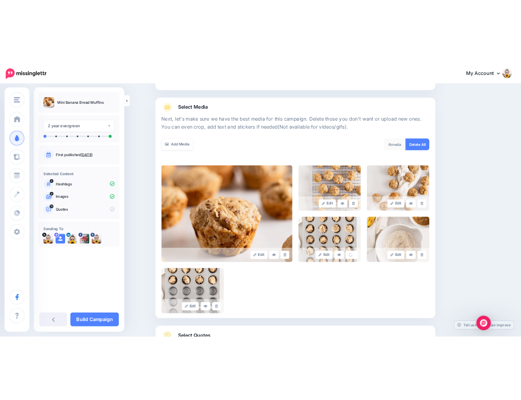
scroll to position [79, 0]
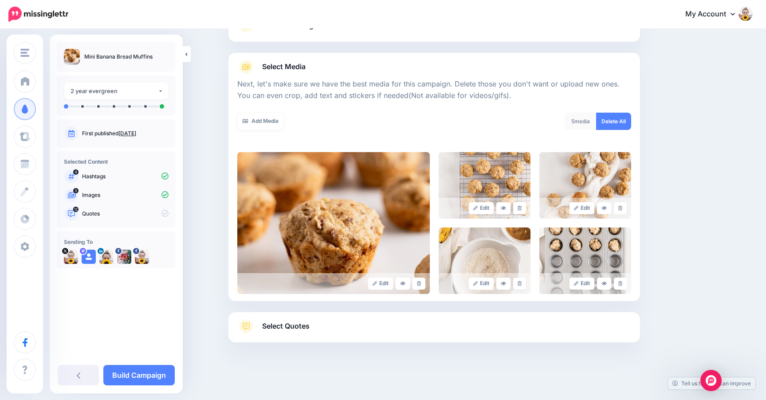
click at [519, 278] on link at bounding box center [519, 284] width 13 height 12
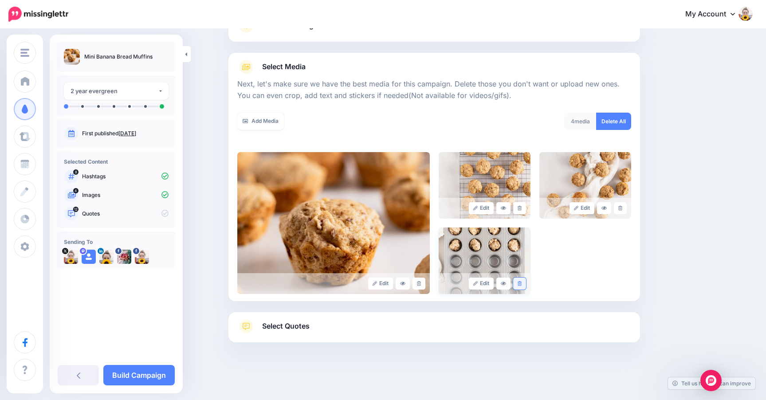
click at [518, 283] on icon at bounding box center [519, 283] width 4 height 5
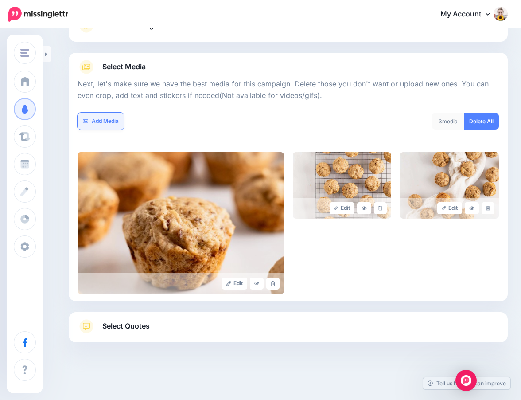
click at [114, 118] on link "Add Media" at bounding box center [101, 121] width 47 height 17
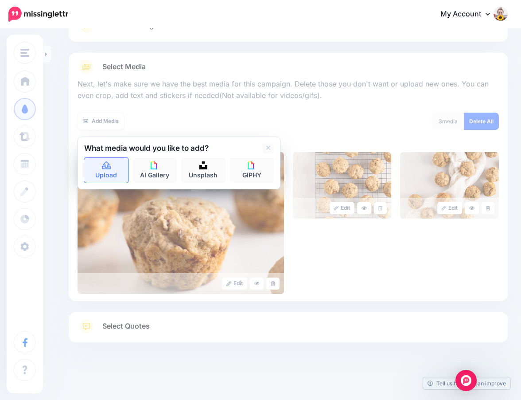
click at [114, 164] on link "Upload" at bounding box center [106, 170] width 44 height 25
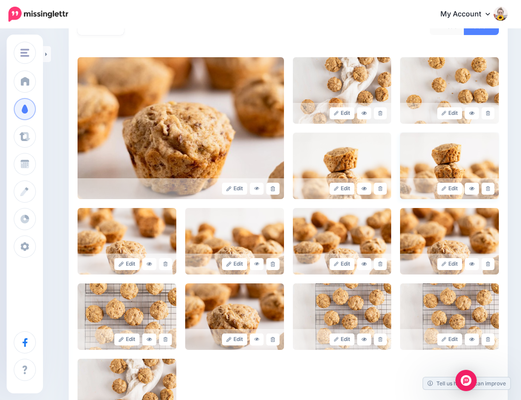
scroll to position [164, 0]
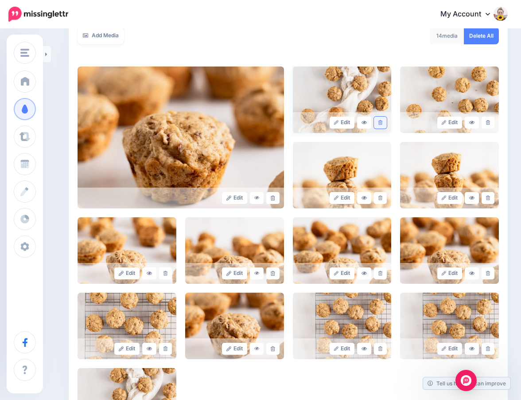
click at [380, 119] on link at bounding box center [380, 123] width 13 height 12
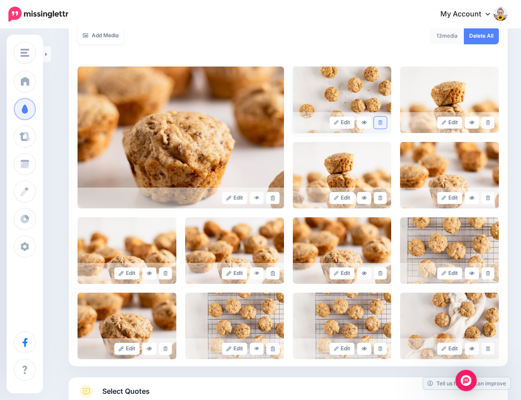
click at [380, 124] on icon at bounding box center [381, 122] width 4 height 5
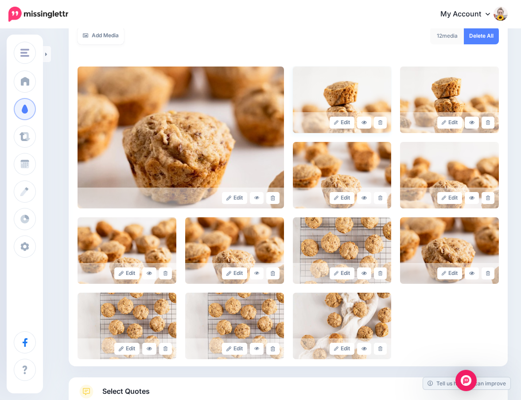
click at [373, 96] on img at bounding box center [342, 100] width 99 height 67
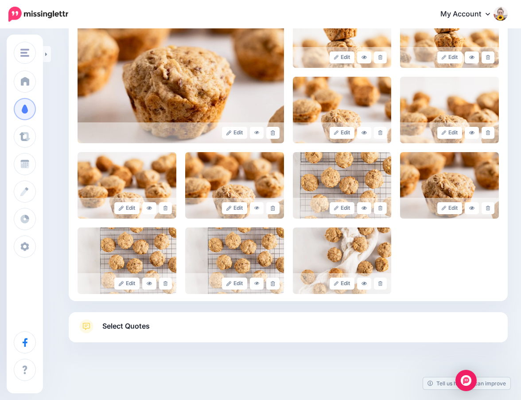
click at [140, 327] on span "Select Quotes" at bounding box center [125, 326] width 47 height 12
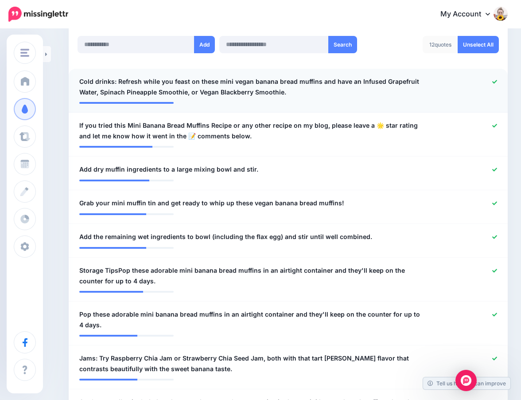
click at [494, 79] on icon at bounding box center [495, 81] width 5 height 5
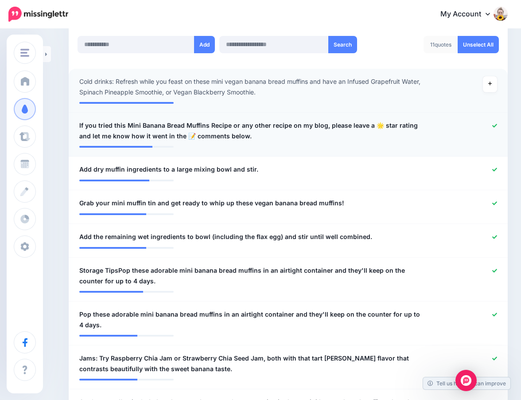
click at [490, 126] on div at bounding box center [468, 130] width 72 height 21
click at [497, 122] on div at bounding box center [468, 130] width 72 height 21
click at [495, 123] on icon at bounding box center [495, 125] width 5 height 5
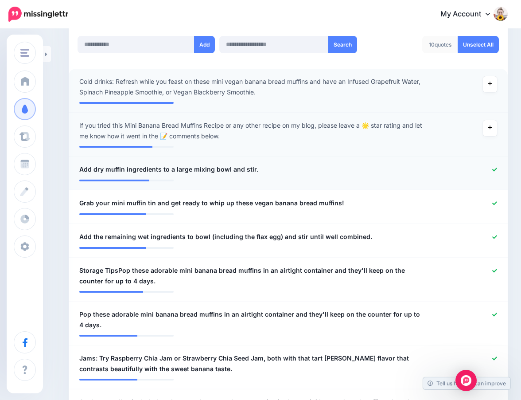
click at [495, 169] on icon at bounding box center [495, 170] width 5 height 4
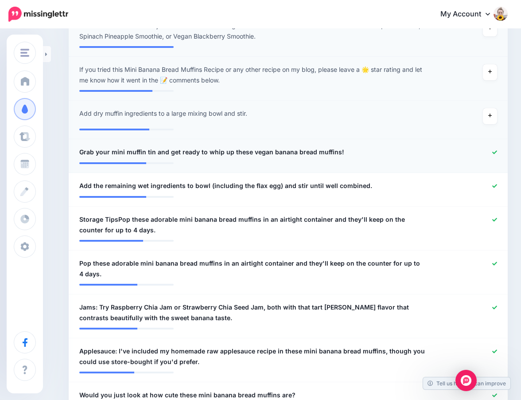
scroll to position [290, 0]
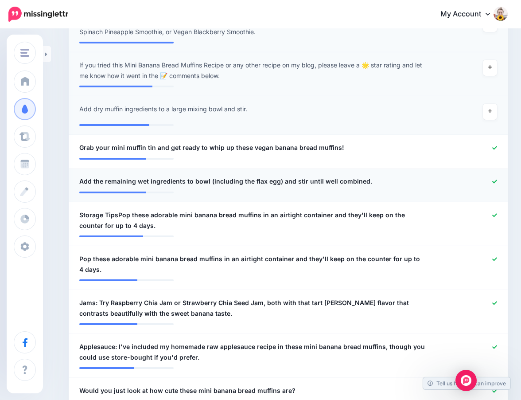
click at [497, 180] on div at bounding box center [468, 181] width 72 height 11
click at [495, 180] on icon at bounding box center [495, 181] width 5 height 5
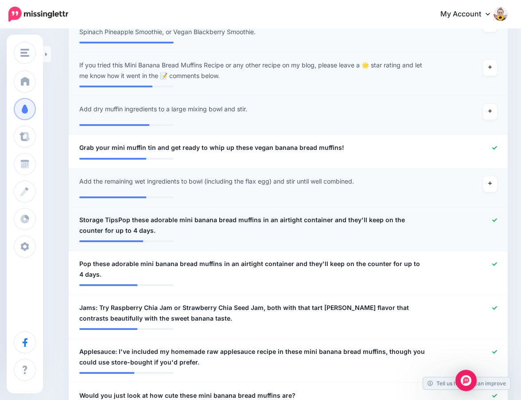
click at [493, 218] on icon at bounding box center [495, 220] width 5 height 5
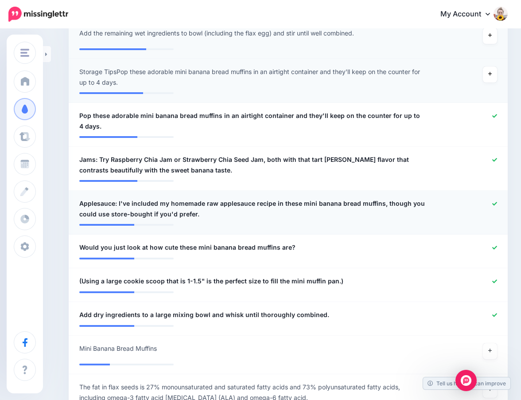
scroll to position [453, 0]
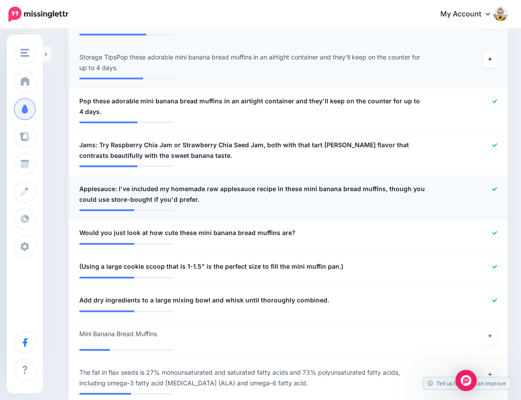
click at [495, 187] on icon at bounding box center [495, 189] width 5 height 5
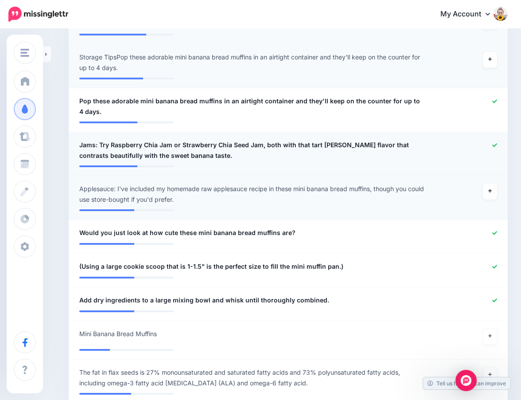
click at [493, 145] on icon at bounding box center [495, 145] width 5 height 4
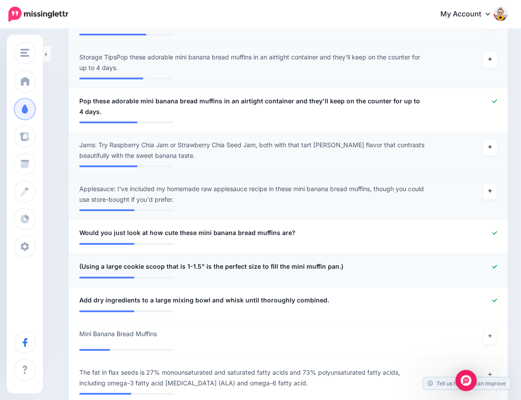
click at [493, 265] on icon at bounding box center [495, 267] width 5 height 4
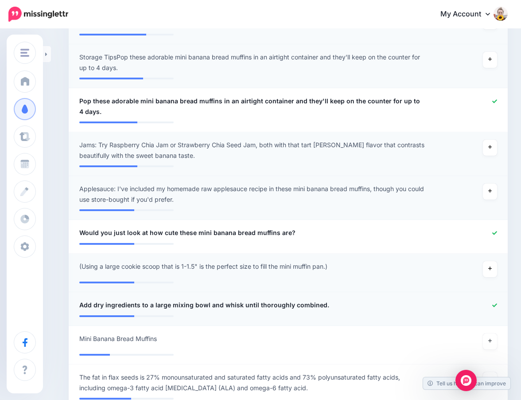
click at [494, 303] on icon at bounding box center [495, 305] width 5 height 5
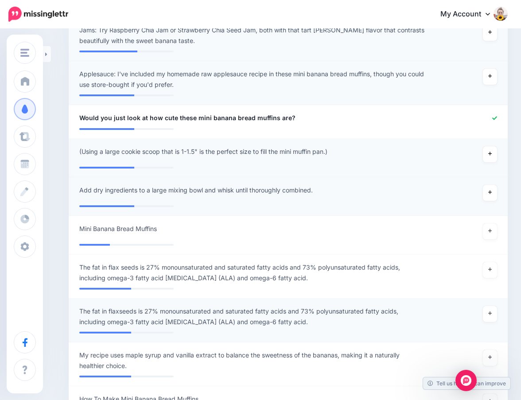
scroll to position [569, 0]
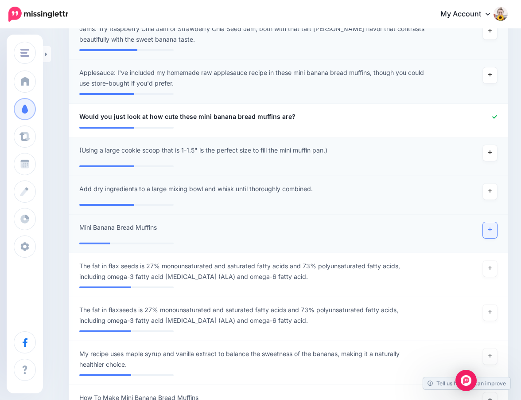
click at [489, 228] on icon at bounding box center [491, 229] width 4 height 5
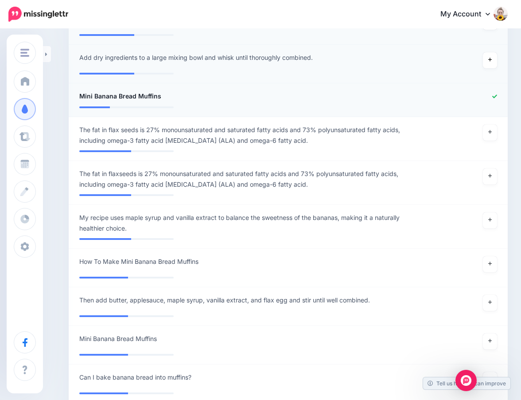
scroll to position [701, 0]
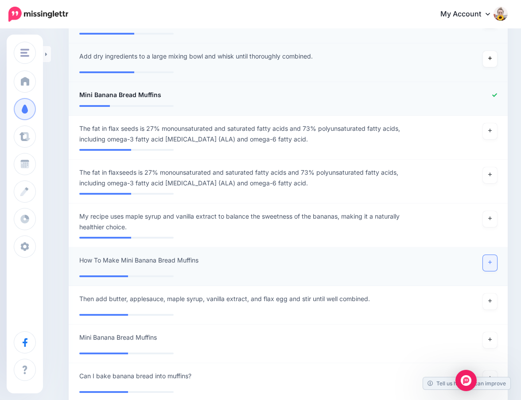
click at [492, 261] on icon at bounding box center [491, 263] width 4 height 4
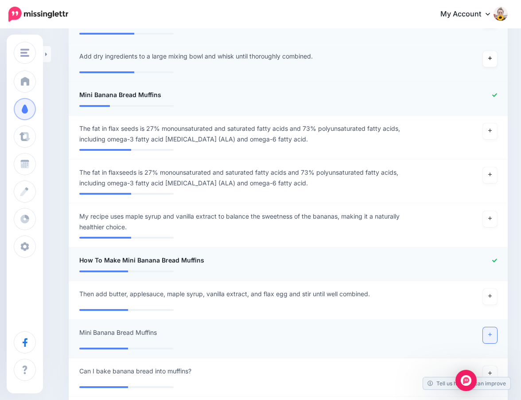
click at [489, 332] on icon at bounding box center [491, 334] width 4 height 5
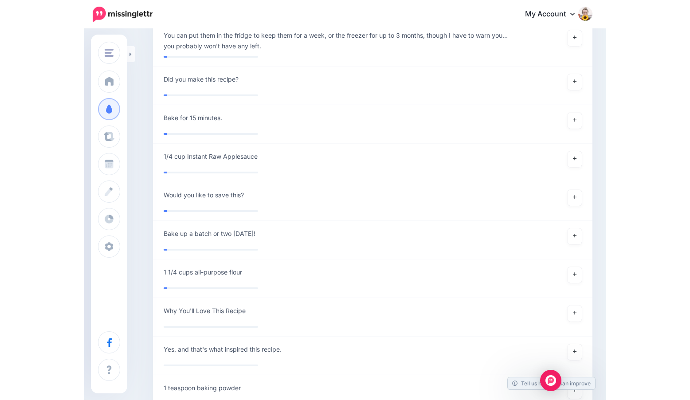
scroll to position [3099, 0]
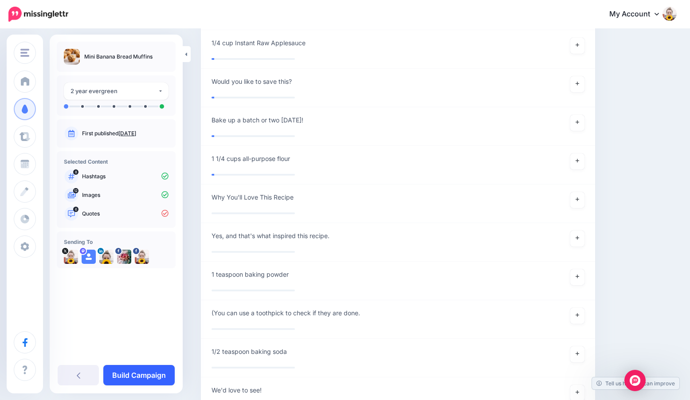
click at [131, 371] on link "Build Campaign" at bounding box center [138, 375] width 71 height 20
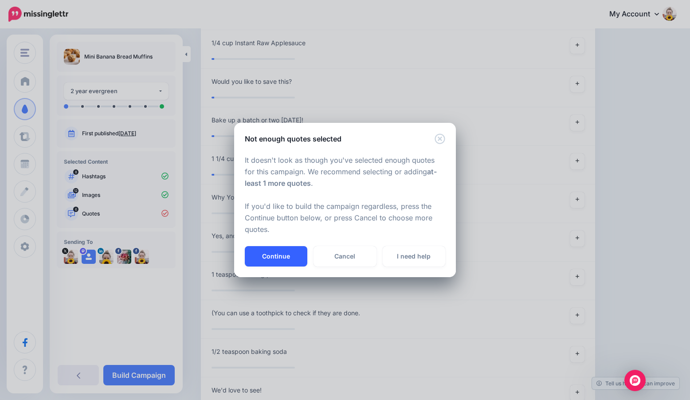
click at [273, 255] on button "Continue" at bounding box center [276, 256] width 63 height 20
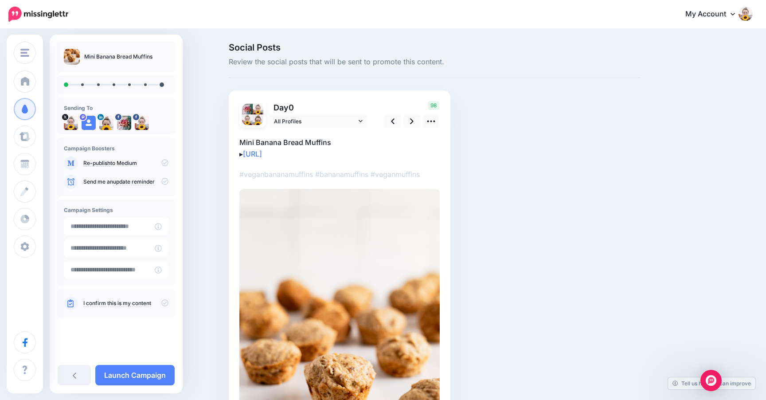
click at [125, 305] on link "I confirm this is my content" at bounding box center [117, 303] width 68 height 7
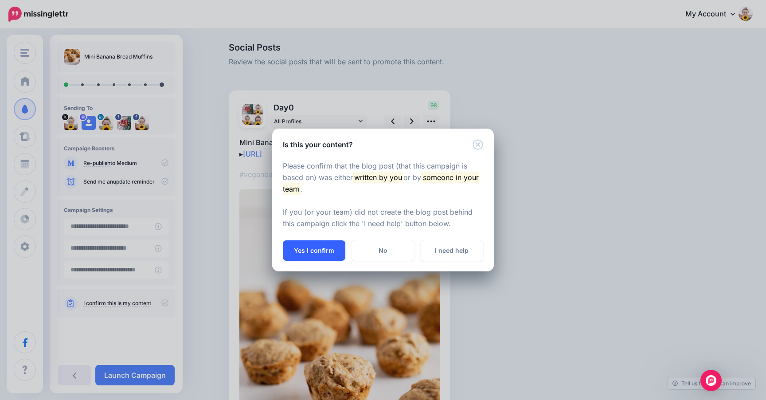
click at [310, 253] on button "Yes I confirm" at bounding box center [314, 250] width 63 height 20
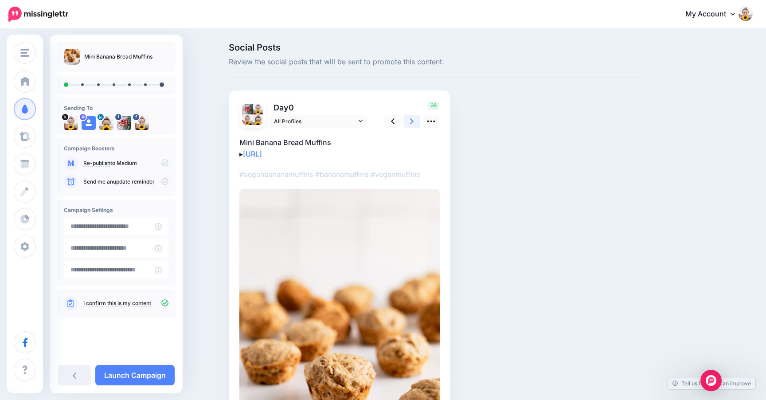
click at [412, 121] on icon at bounding box center [412, 121] width 4 height 6
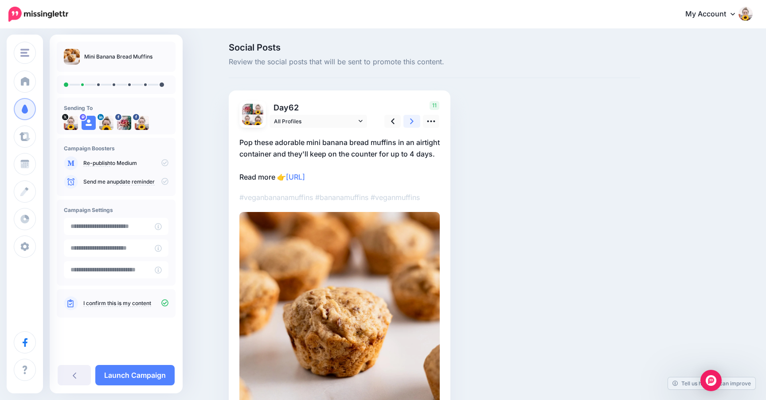
click at [412, 121] on icon at bounding box center [412, 121] width 4 height 6
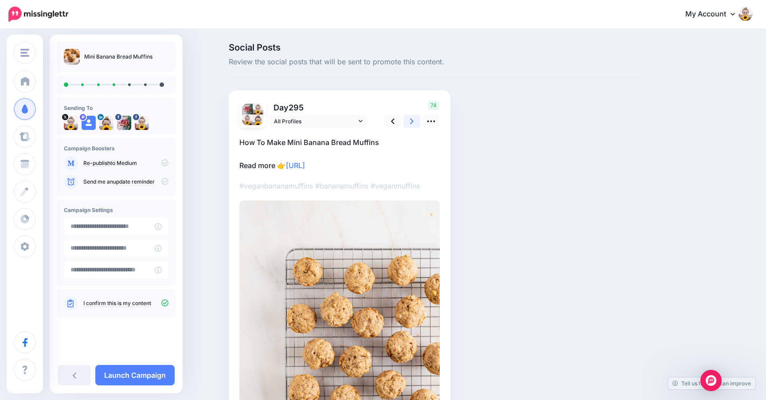
click at [412, 121] on icon at bounding box center [412, 121] width 4 height 6
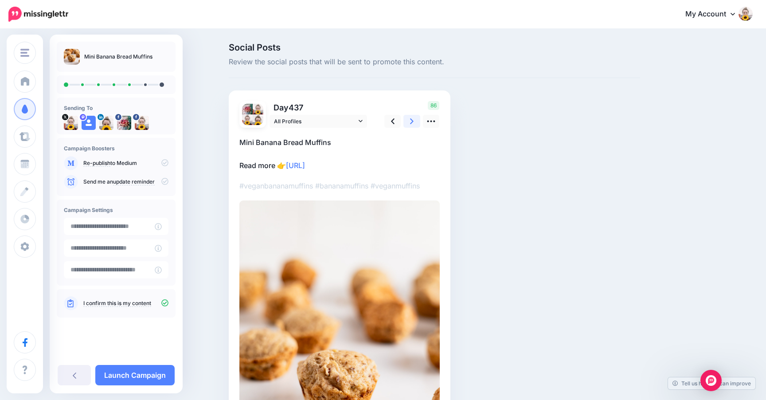
click at [412, 121] on icon at bounding box center [412, 121] width 4 height 6
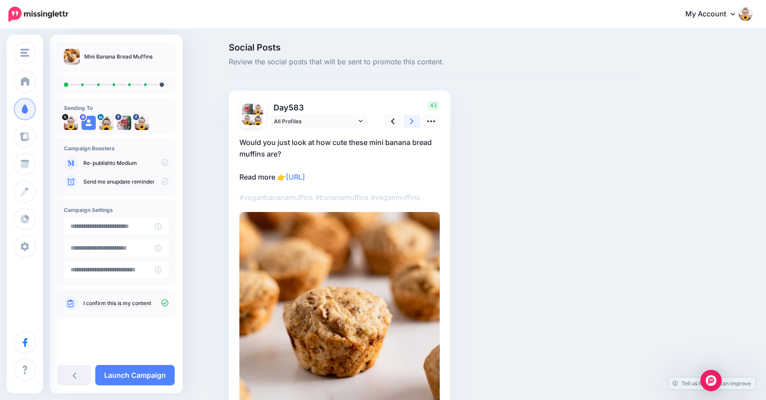
click at [412, 121] on icon at bounding box center [412, 121] width 4 height 6
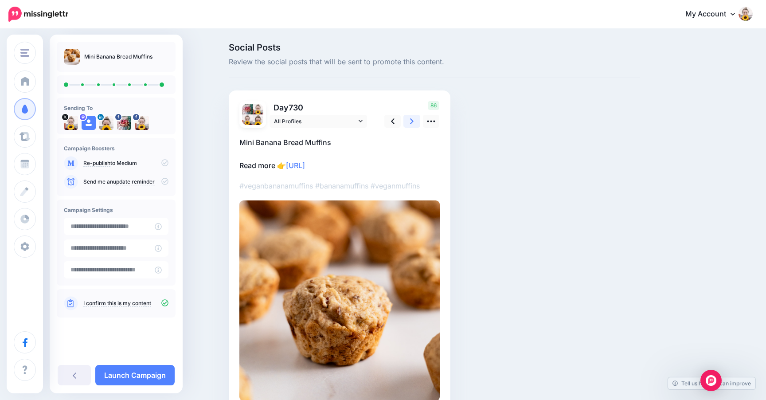
click at [412, 121] on icon at bounding box center [412, 121] width 4 height 6
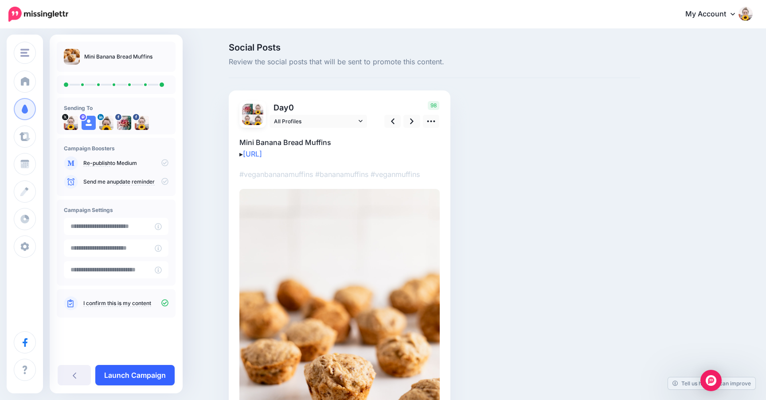
click at [141, 378] on link "Launch Campaign" at bounding box center [134, 375] width 79 height 20
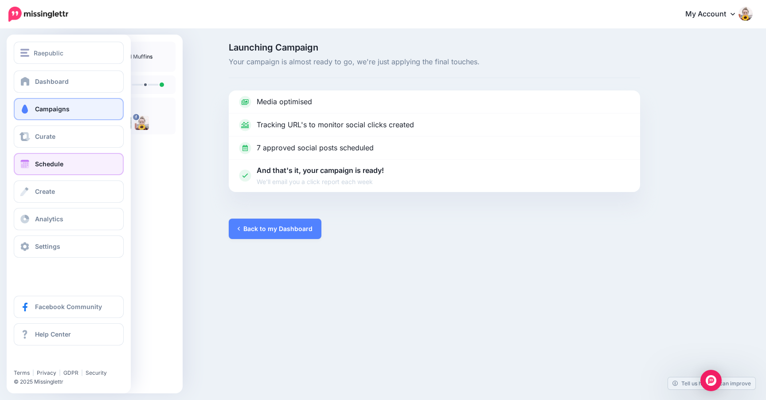
click at [19, 164] on span at bounding box center [25, 164] width 12 height 9
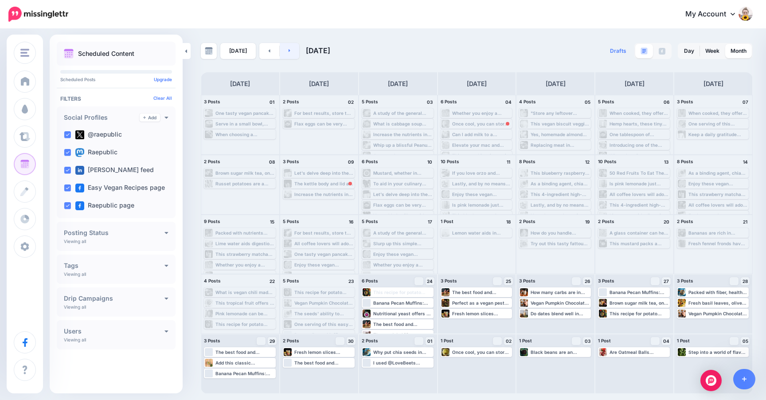
click at [291, 53] on link at bounding box center [290, 51] width 20 height 16
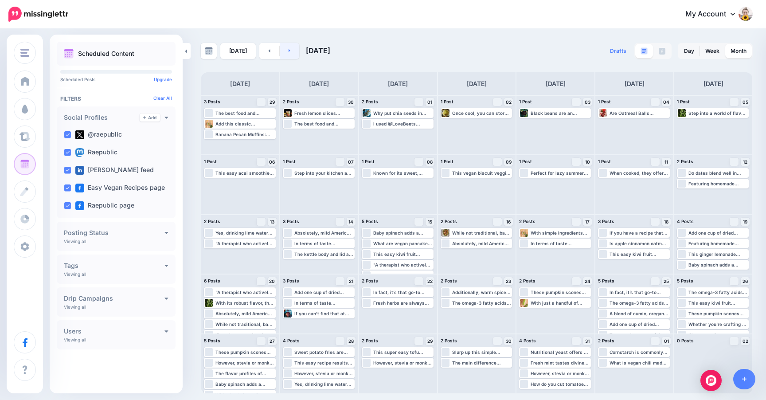
click at [294, 51] on link at bounding box center [290, 51] width 20 height 16
